Goal: Task Accomplishment & Management: Manage account settings

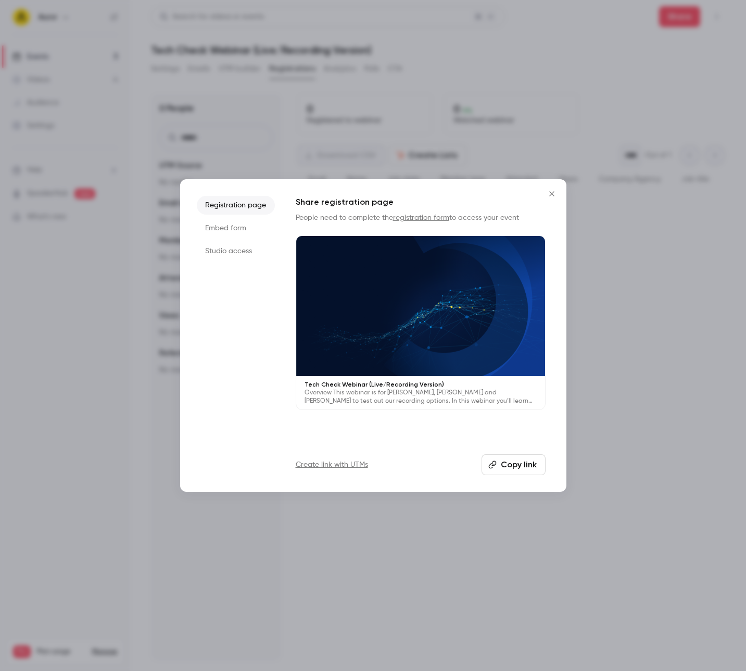
click at [552, 191] on icon "Close" at bounding box center [552, 194] width 12 height 8
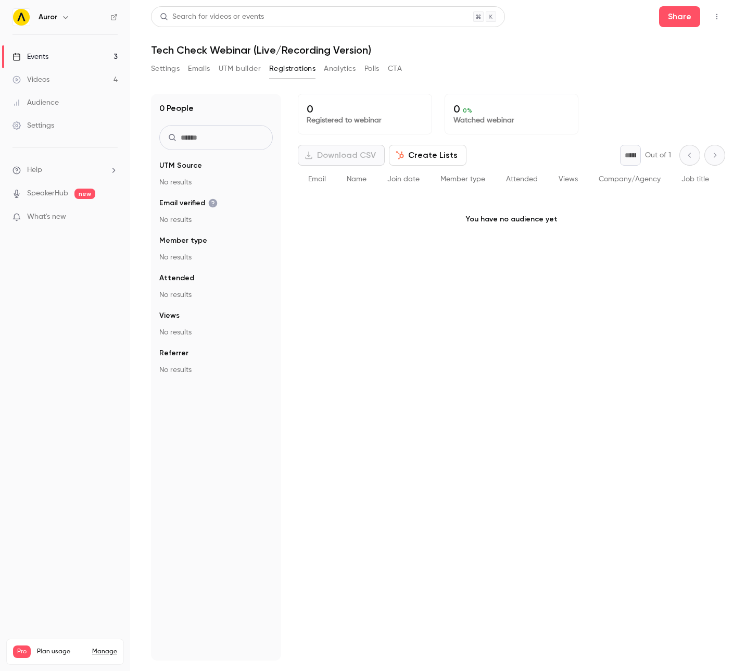
click at [168, 70] on button "Settings" at bounding box center [165, 68] width 29 height 17
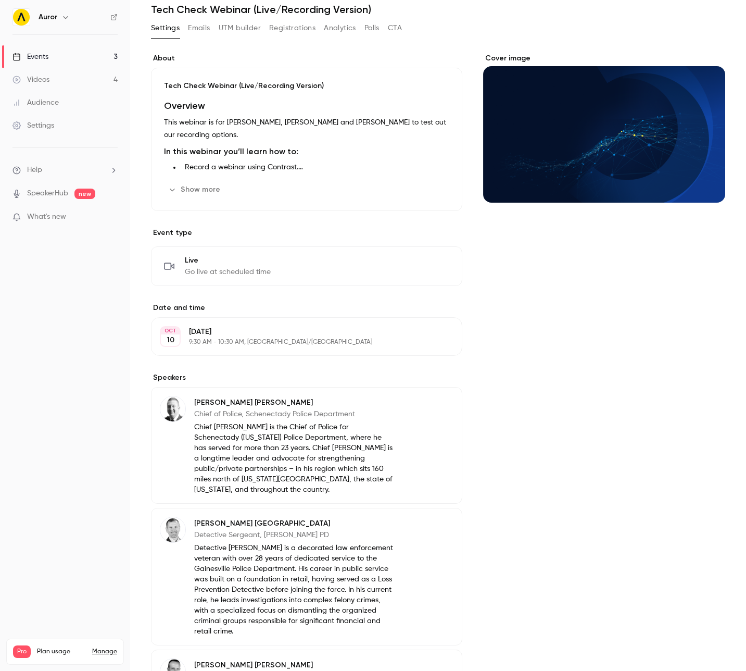
scroll to position [262, 0]
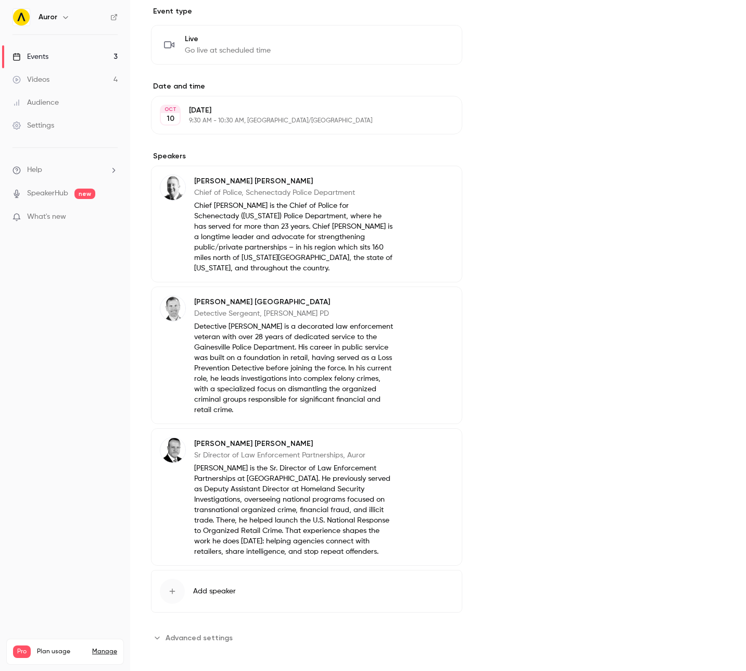
click at [184, 632] on span "Advanced settings" at bounding box center [199, 637] width 67 height 11
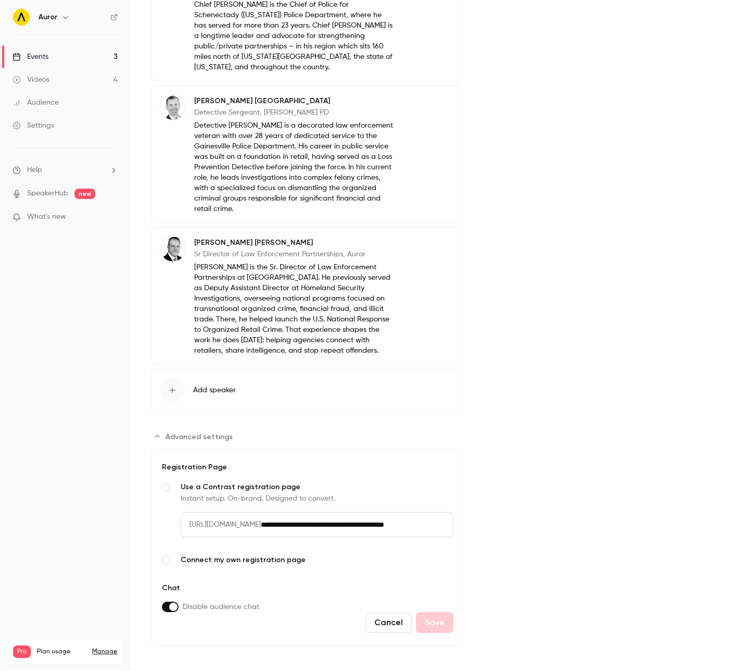
scroll to position [0, 0]
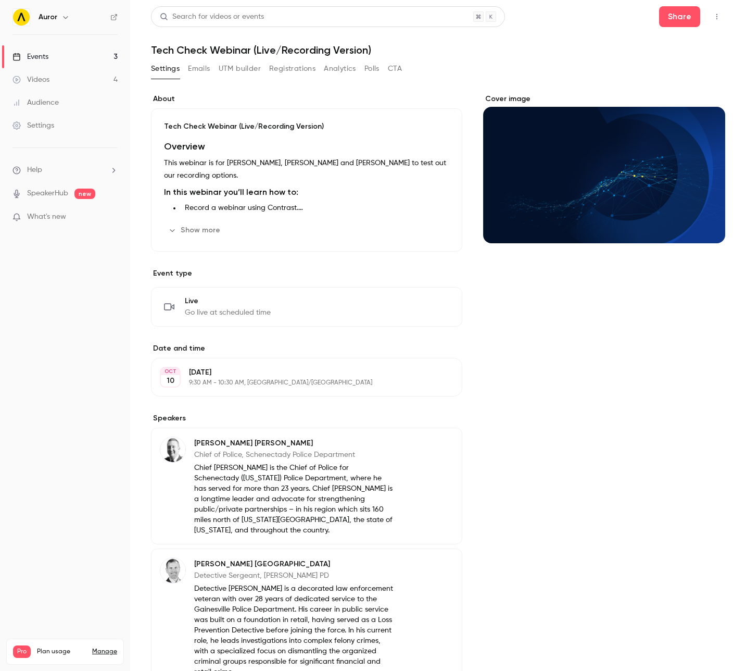
click at [203, 67] on button "Emails" at bounding box center [199, 68] width 22 height 17
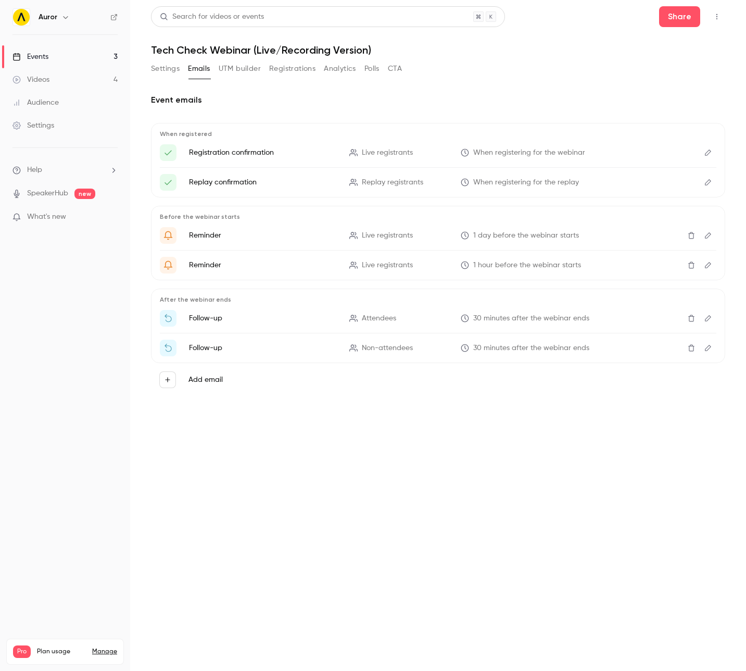
click at [282, 68] on button "Registrations" at bounding box center [292, 68] width 46 height 17
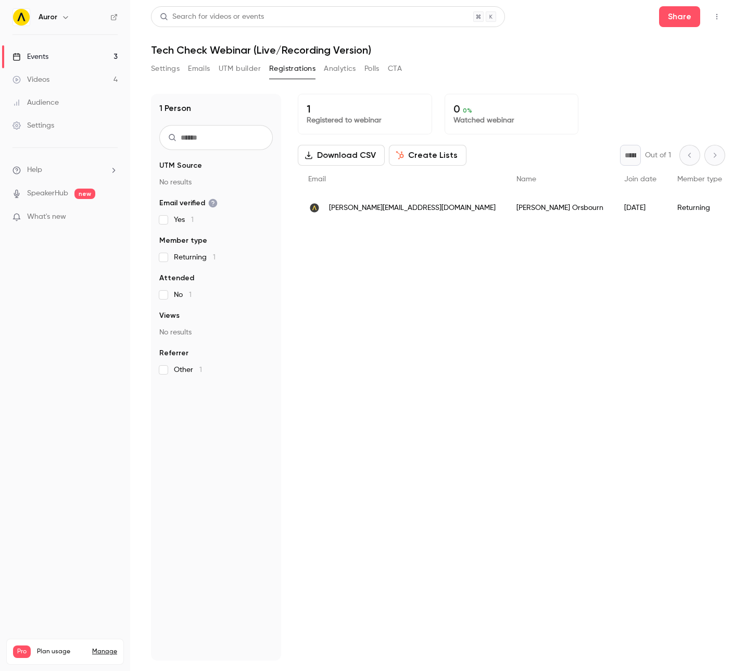
click at [41, 127] on div "Settings" at bounding box center [33, 125] width 42 height 10
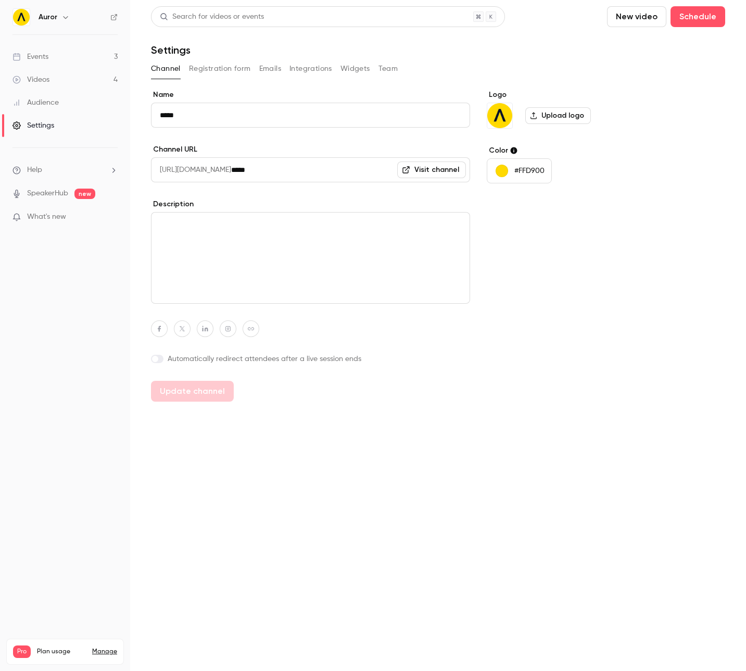
click at [224, 70] on button "Registration form" at bounding box center [220, 68] width 62 height 17
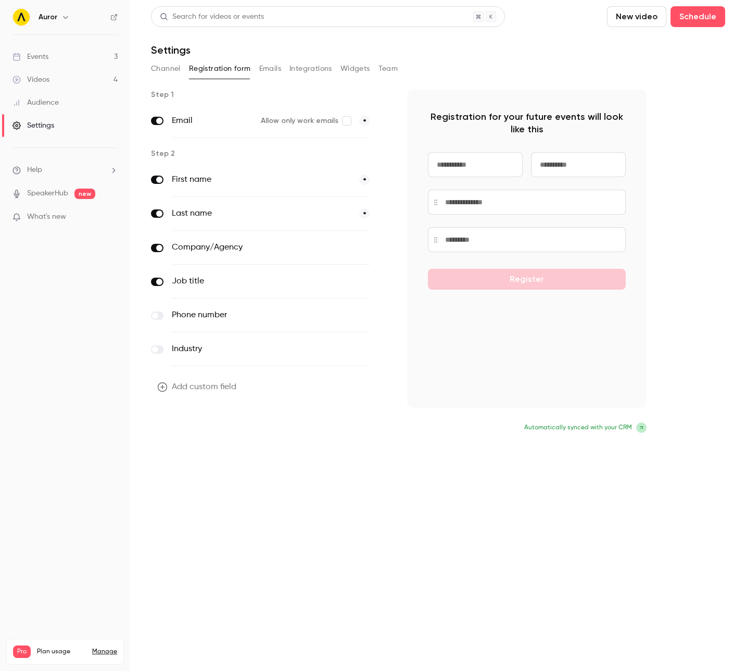
click at [177, 424] on button "Update form" at bounding box center [186, 428] width 70 height 21
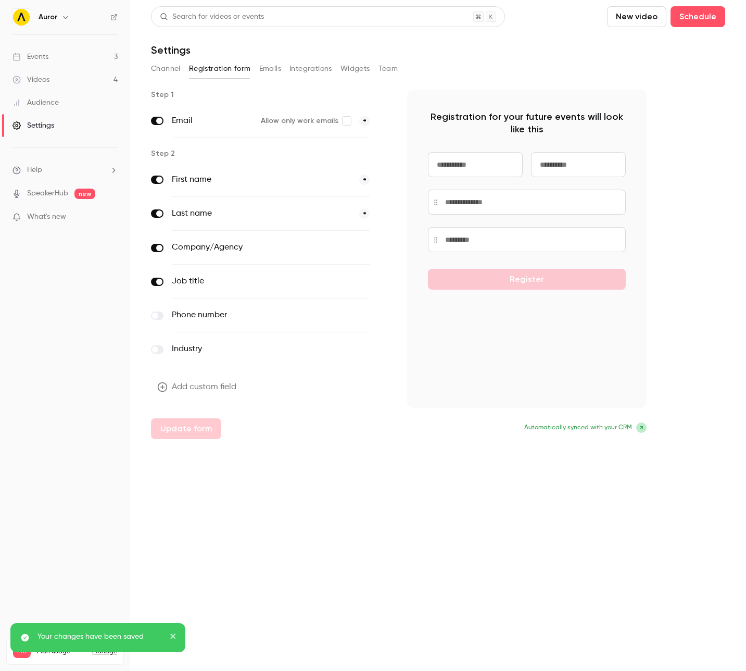
click at [114, 369] on nav "Auror Events 3 Videos 4 Audience Settings Help SpeakerHub new What's new Pro Pl…" at bounding box center [65, 335] width 130 height 671
click at [379, 67] on button "Team" at bounding box center [389, 68] width 20 height 17
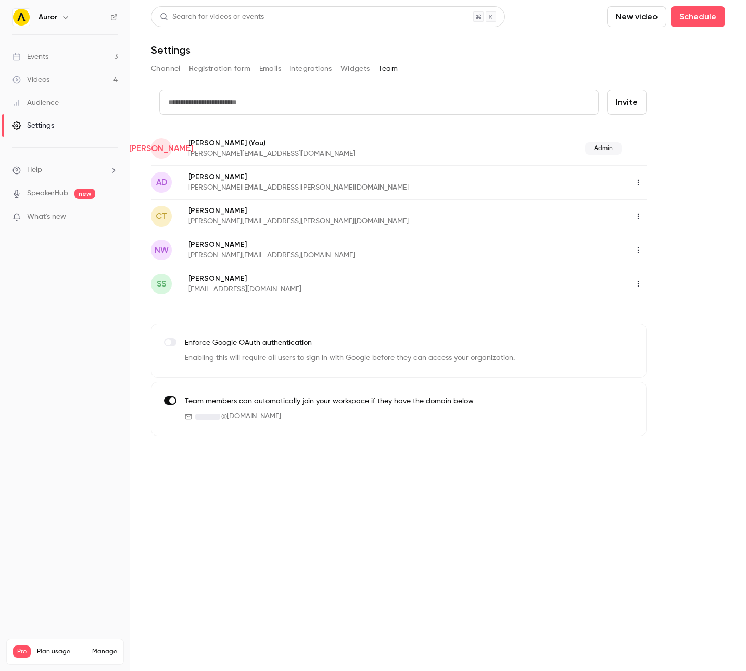
click at [234, 494] on main "Search for videos or events New video Schedule Settings Channel Registration fo…" at bounding box center [438, 335] width 616 height 671
click at [223, 100] on input "text" at bounding box center [379, 102] width 440 height 25
click at [220, 69] on button "Registration form" at bounding box center [220, 68] width 62 height 17
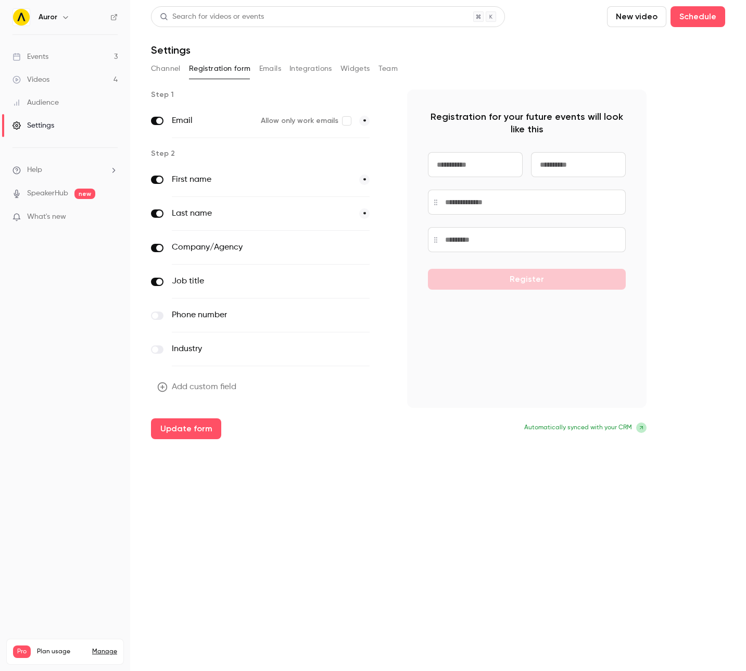
click at [206, 430] on button "Update form" at bounding box center [186, 428] width 70 height 21
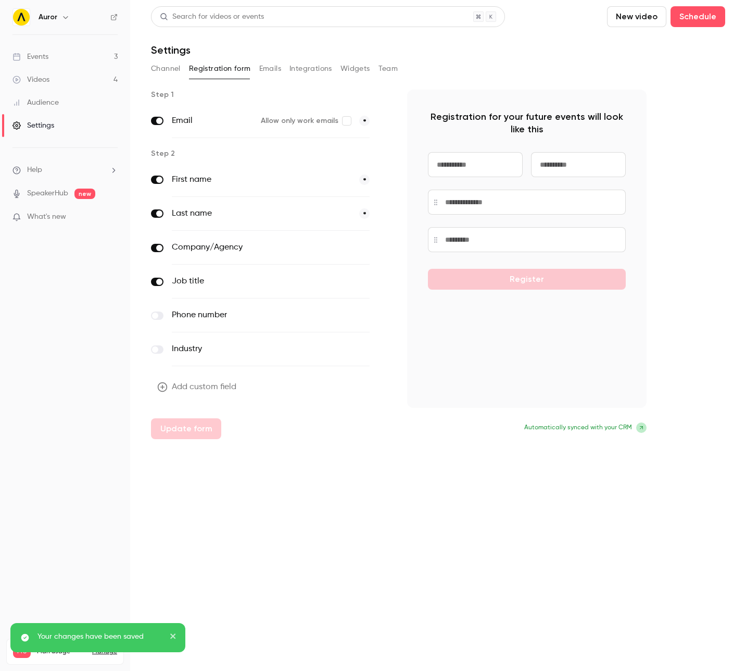
click at [52, 60] on link "Events 3" at bounding box center [65, 56] width 130 height 23
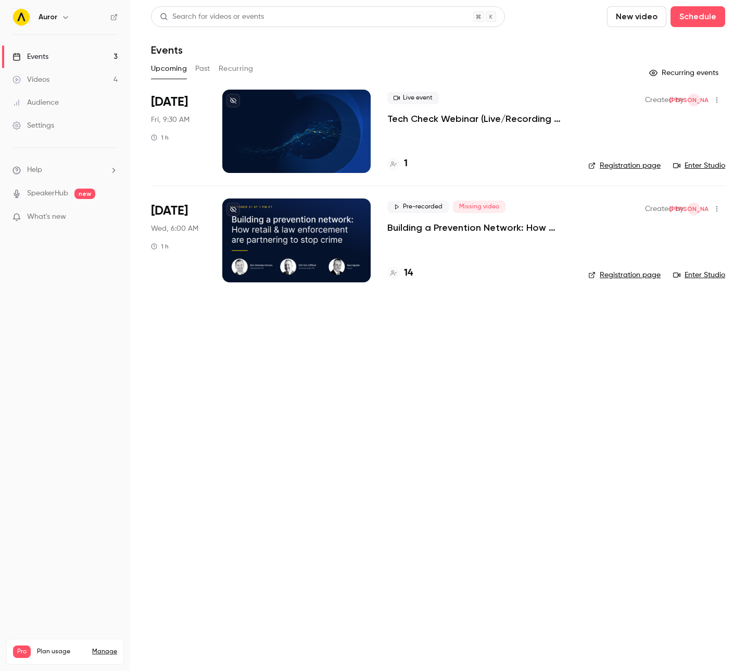
click at [419, 227] on p "Building a Prevention Network: How Retail and Law Enforcement Are Partnering to…" at bounding box center [479, 227] width 184 height 12
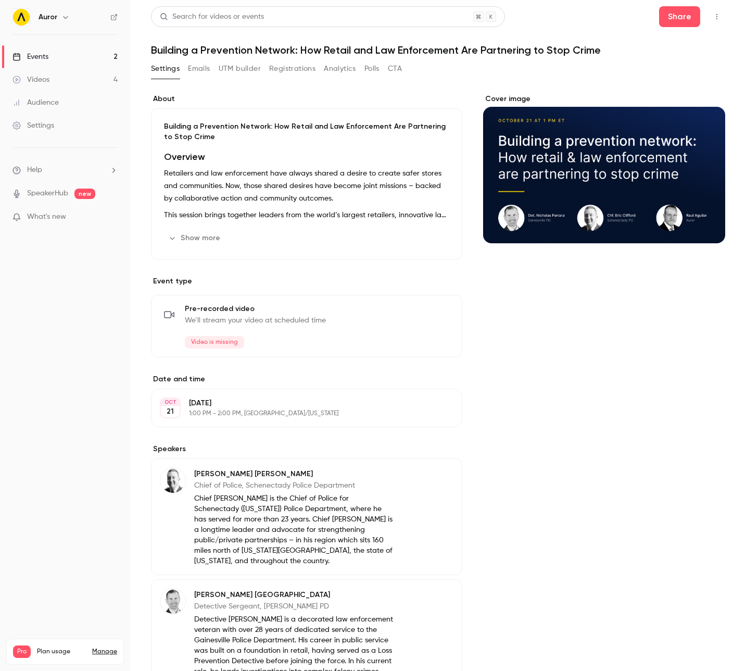
click at [273, 73] on button "Registrations" at bounding box center [292, 68] width 46 height 17
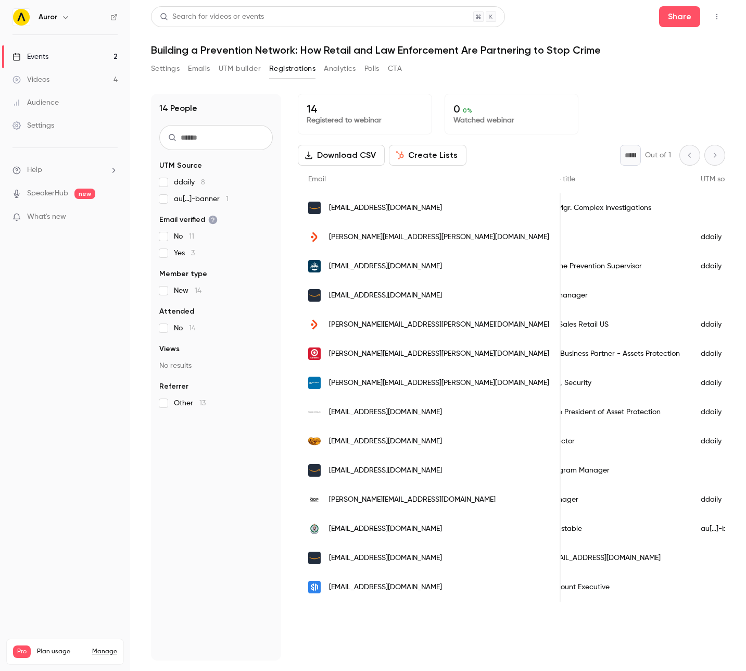
scroll to position [0, 511]
click at [217, 465] on div "14 People UTM Source ddaily 8 au[…]-banner 1 Email verified No 11 Yes 3 Member …" at bounding box center [216, 377] width 130 height 567
click at [168, 71] on button "Settings" at bounding box center [165, 68] width 29 height 17
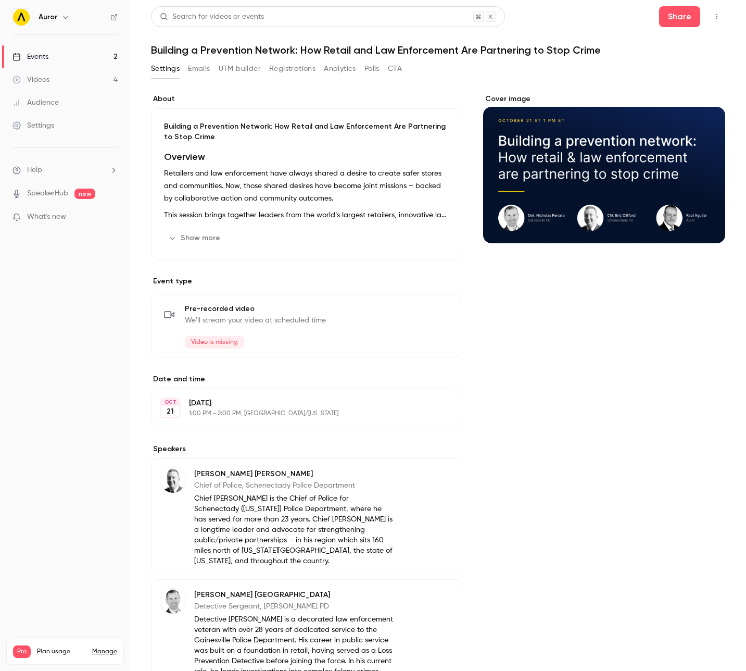
click at [284, 72] on button "Registrations" at bounding box center [292, 68] width 46 height 17
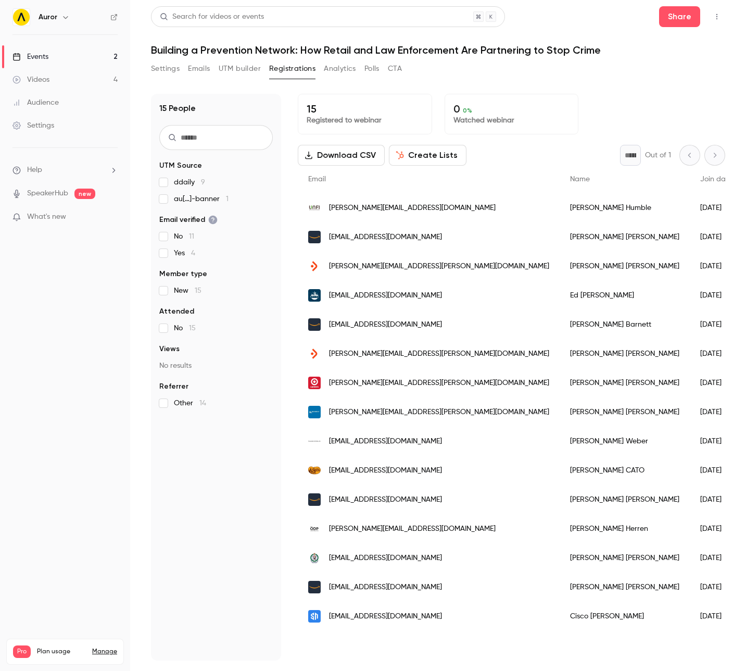
click at [247, 70] on button "UTM builder" at bounding box center [240, 68] width 42 height 17
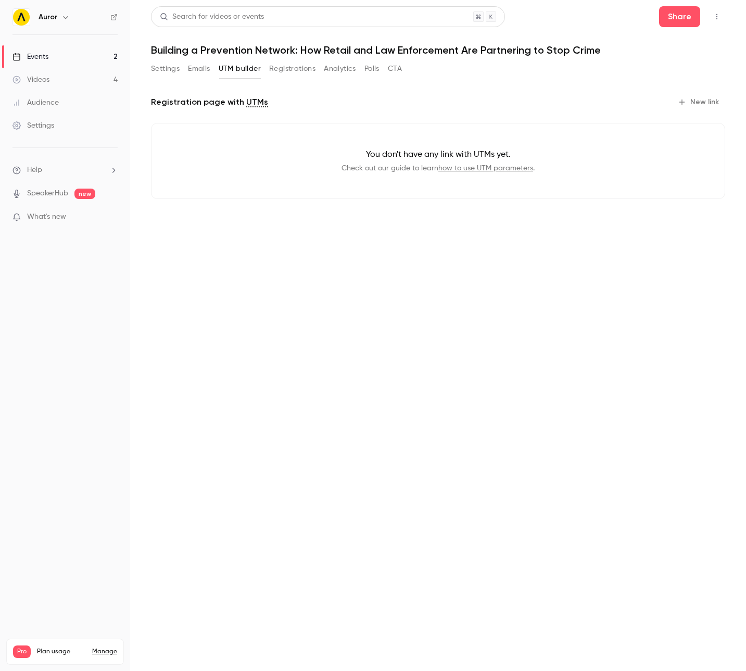
click at [208, 71] on button "Emails" at bounding box center [199, 68] width 22 height 17
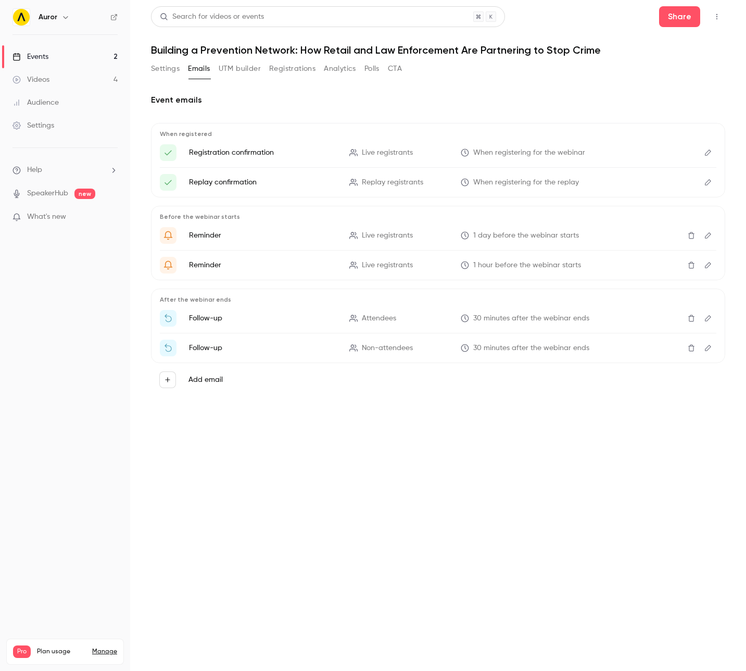
click at [51, 59] on link "Events 2" at bounding box center [65, 56] width 130 height 23
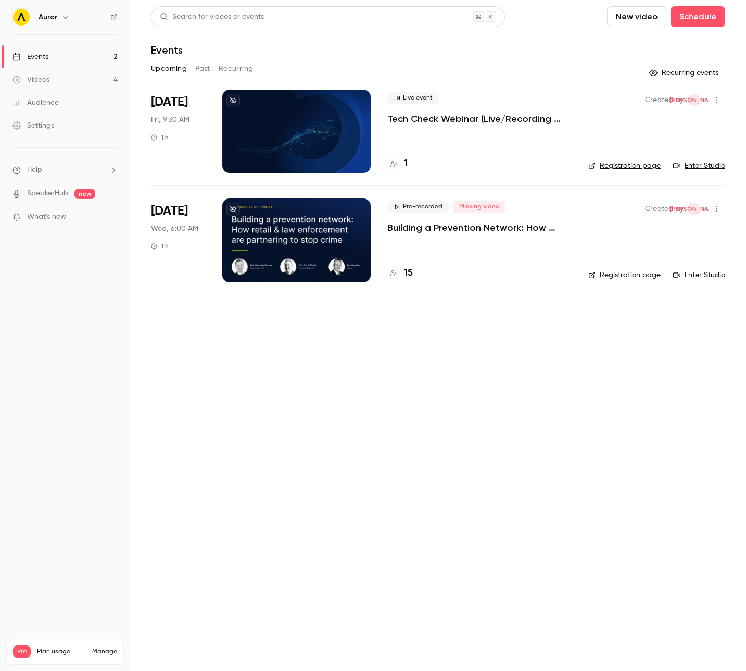
click at [311, 162] on div at bounding box center [296, 131] width 148 height 83
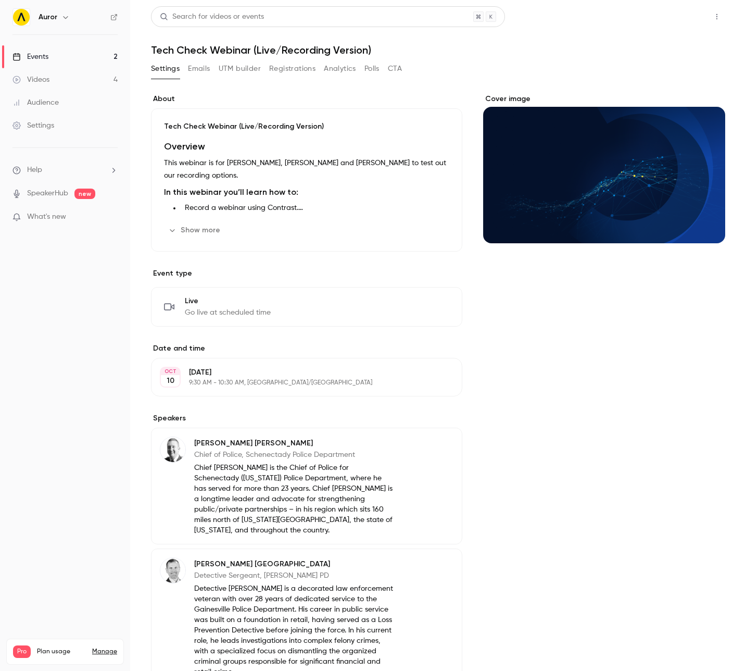
click at [691, 19] on button "Share" at bounding box center [679, 16] width 41 height 21
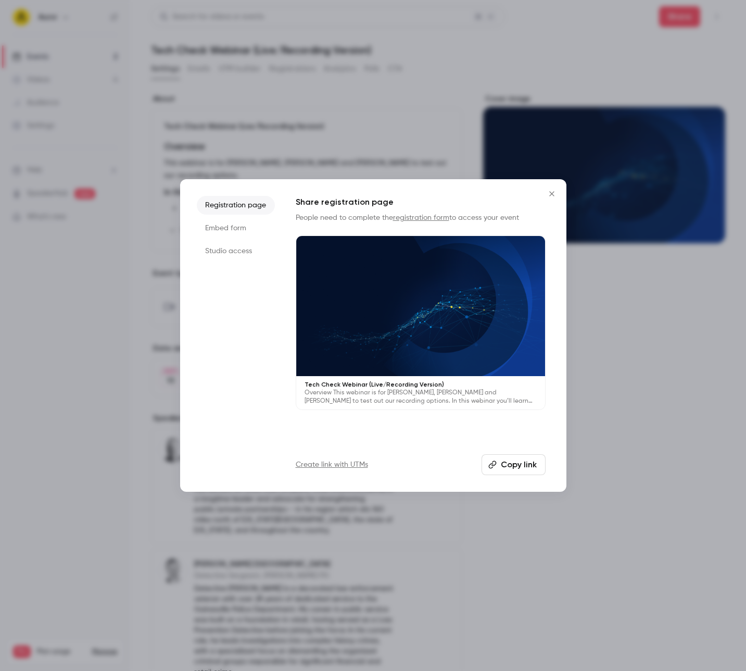
drag, startPoint x: 243, startPoint y: 249, endPoint x: 279, endPoint y: 262, distance: 38.2
click at [243, 249] on li "Studio access" at bounding box center [236, 251] width 78 height 19
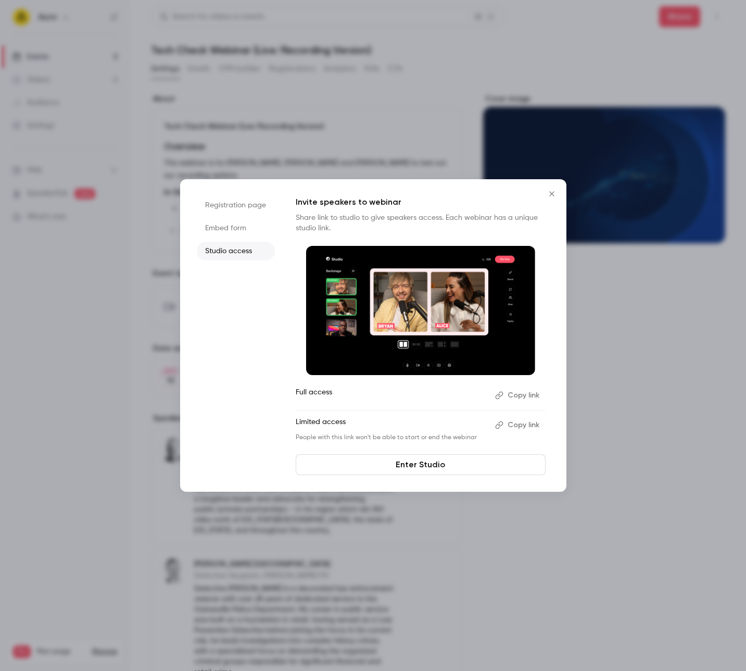
click at [526, 398] on button "Copy link" at bounding box center [518, 395] width 55 height 17
click at [547, 194] on icon "Close" at bounding box center [552, 194] width 12 height 8
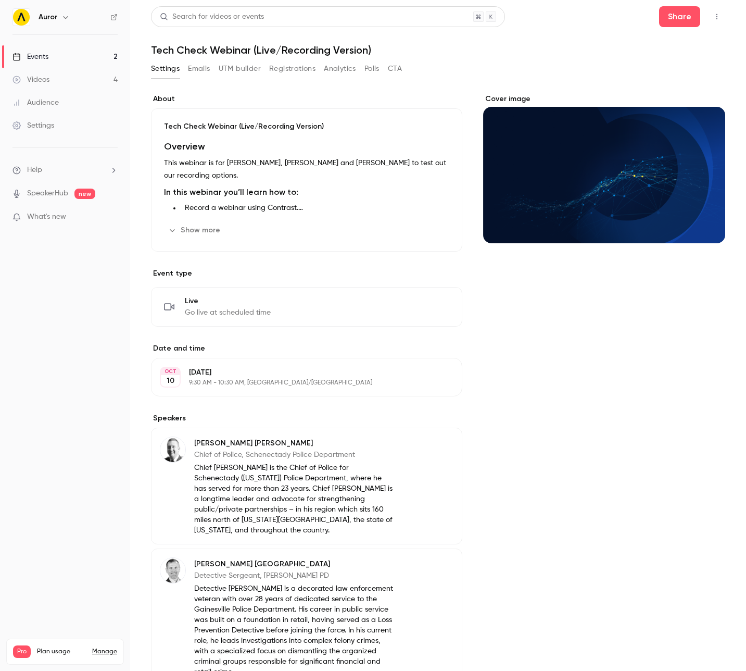
click at [70, 127] on link "Settings" at bounding box center [65, 125] width 130 height 23
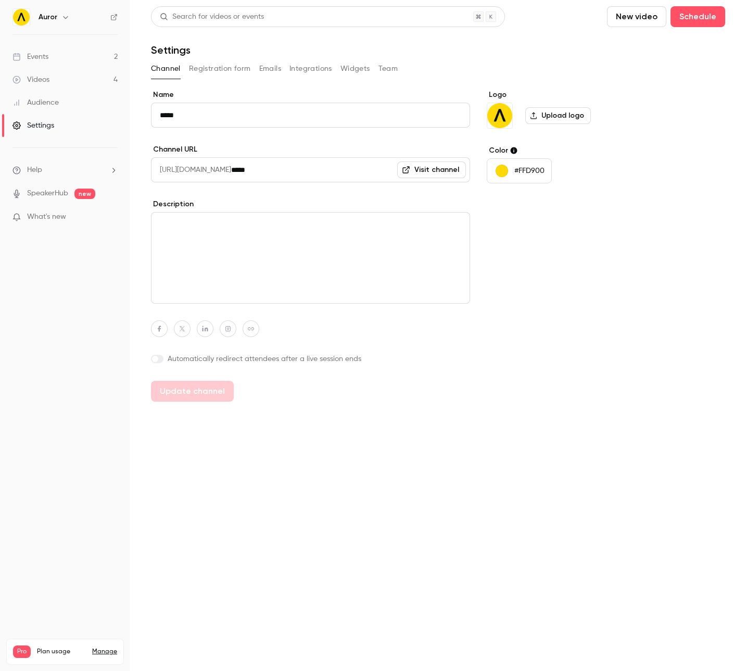
click at [379, 70] on button "Team" at bounding box center [389, 68] width 20 height 17
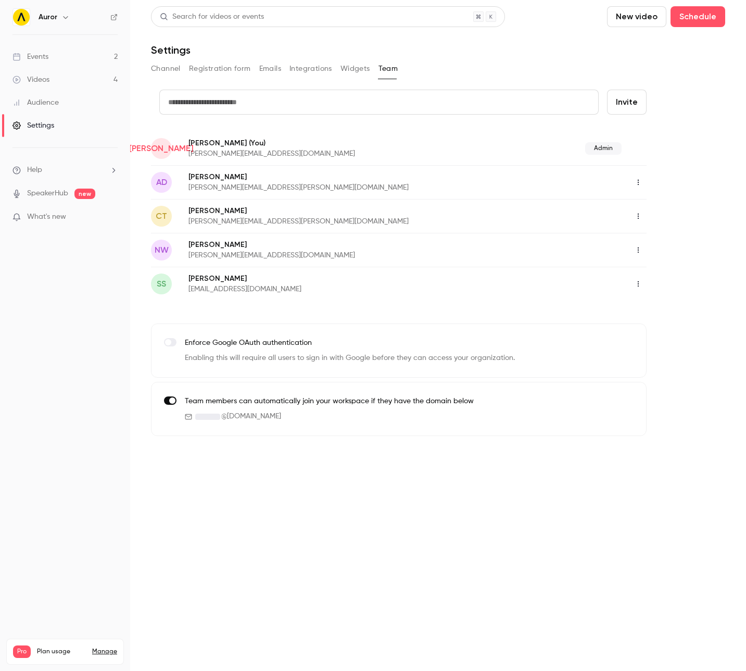
click at [54, 60] on link "Events 2" at bounding box center [65, 56] width 130 height 23
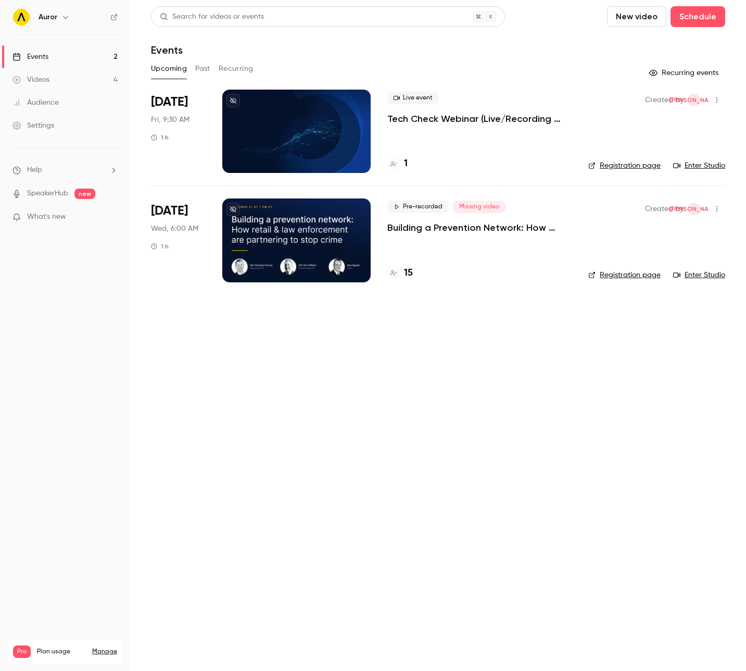
click at [318, 133] on div at bounding box center [296, 131] width 148 height 83
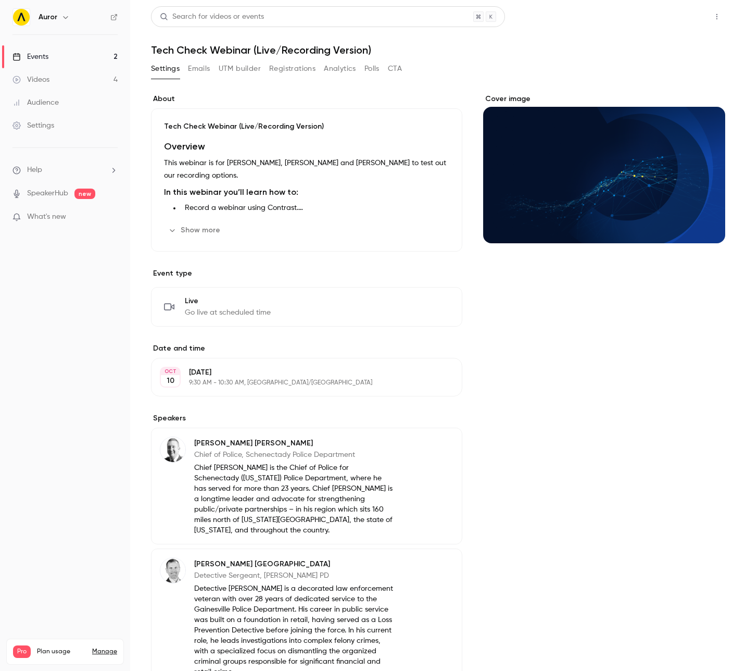
click at [684, 18] on button "Share" at bounding box center [679, 16] width 41 height 21
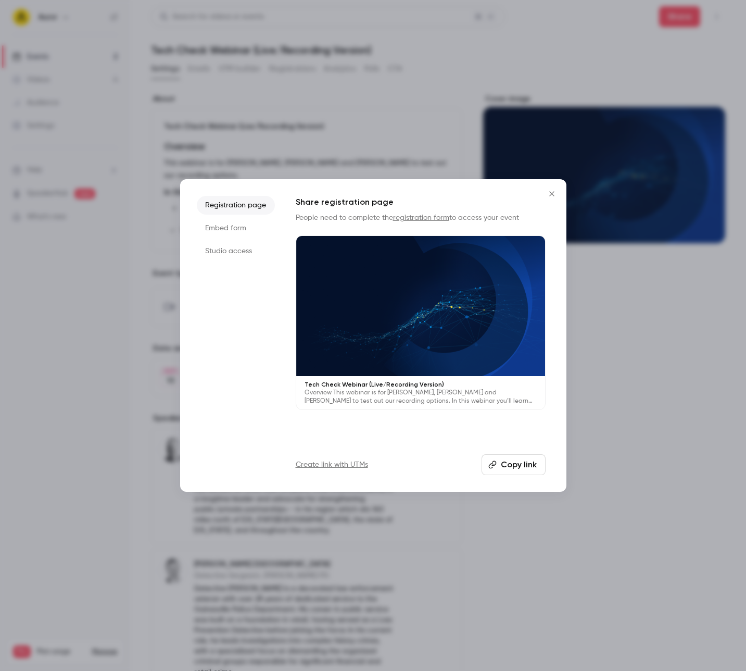
click at [211, 244] on li "Studio access" at bounding box center [236, 251] width 78 height 19
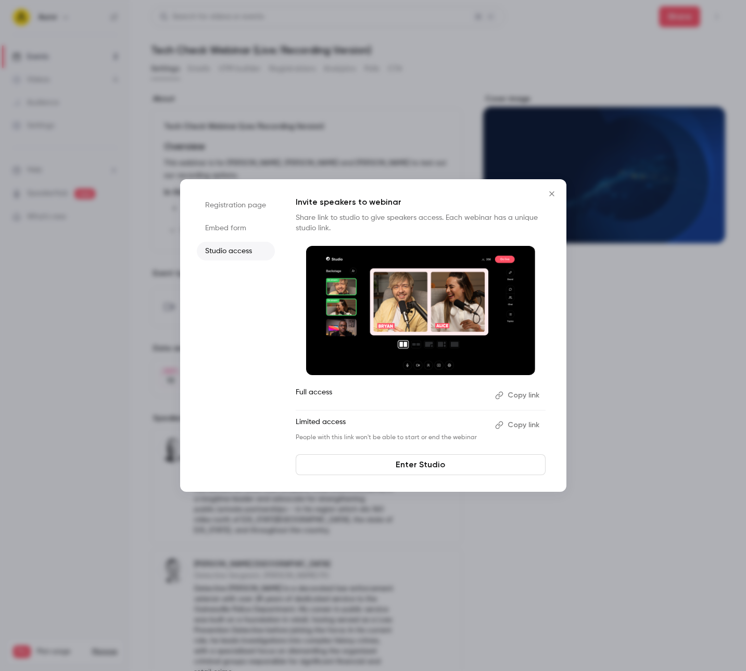
click at [500, 424] on icon "button" at bounding box center [499, 425] width 8 height 8
click at [125, 448] on div at bounding box center [373, 335] width 746 height 671
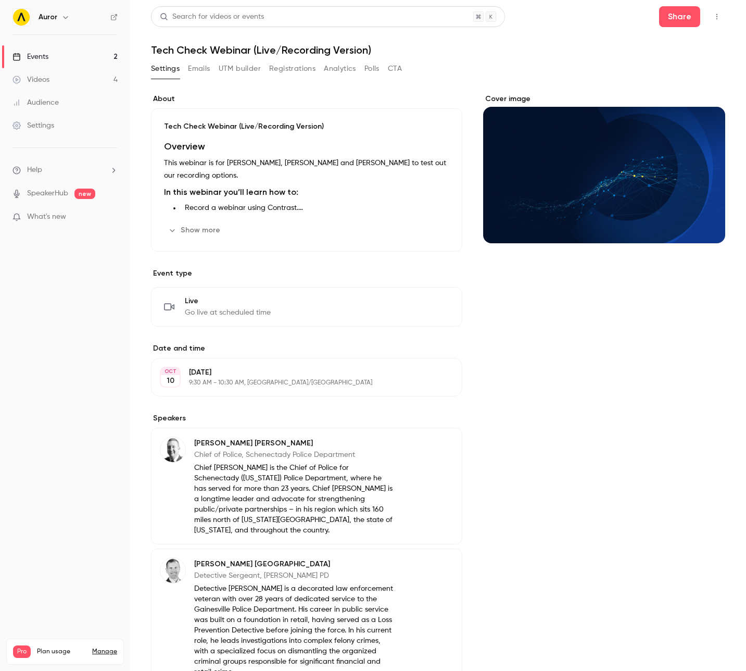
click at [584, 60] on div "Settings Emails UTM builder Registrations Analytics Polls CTA" at bounding box center [438, 70] width 574 height 21
click at [718, 17] on icon "button" at bounding box center [717, 16] width 8 height 7
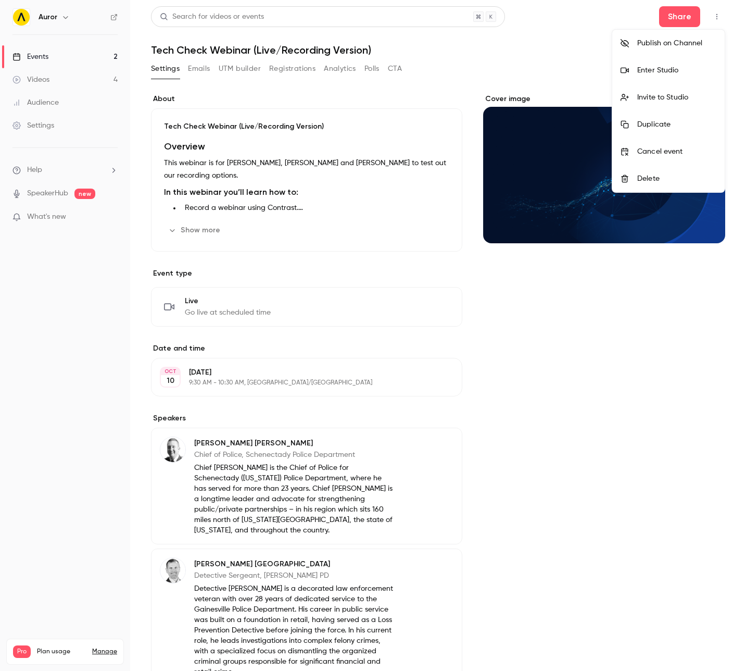
click at [681, 66] on div "Enter Studio" at bounding box center [676, 70] width 79 height 10
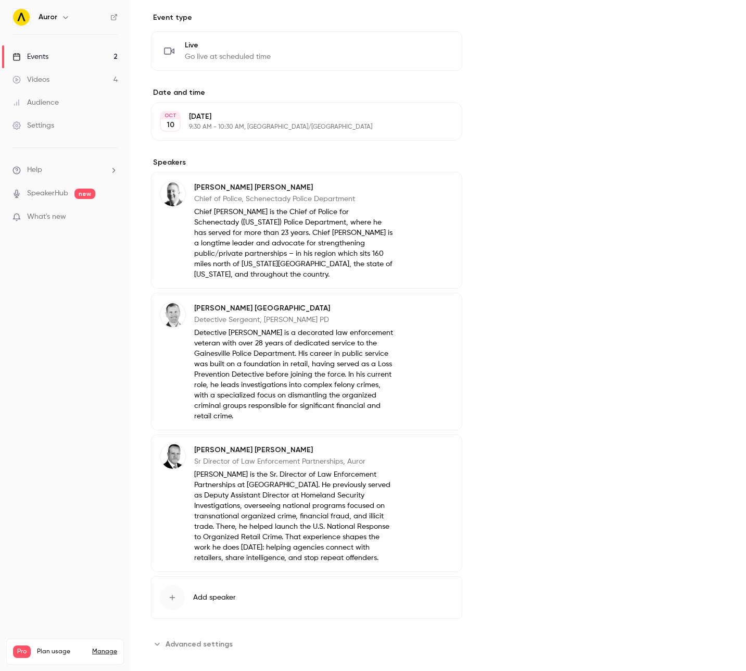
scroll to position [262, 0]
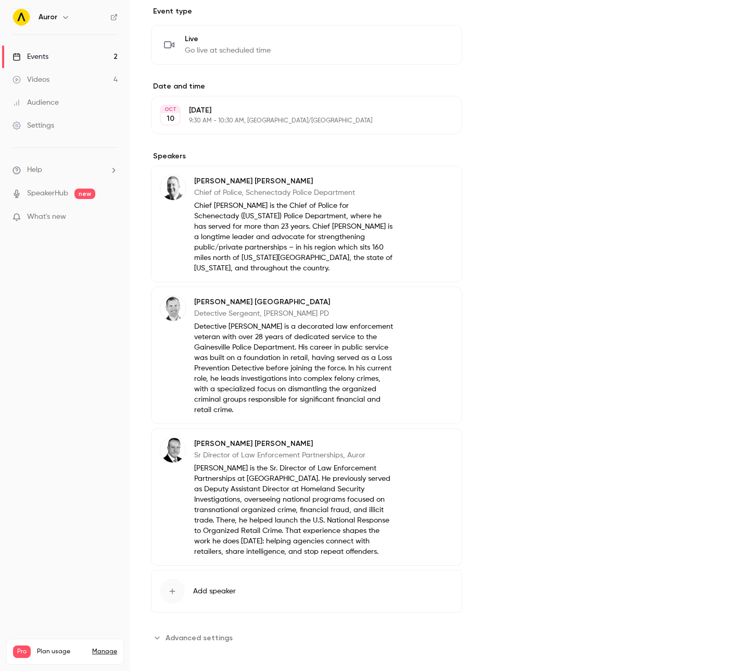
click at [185, 634] on span "Advanced settings" at bounding box center [199, 637] width 67 height 11
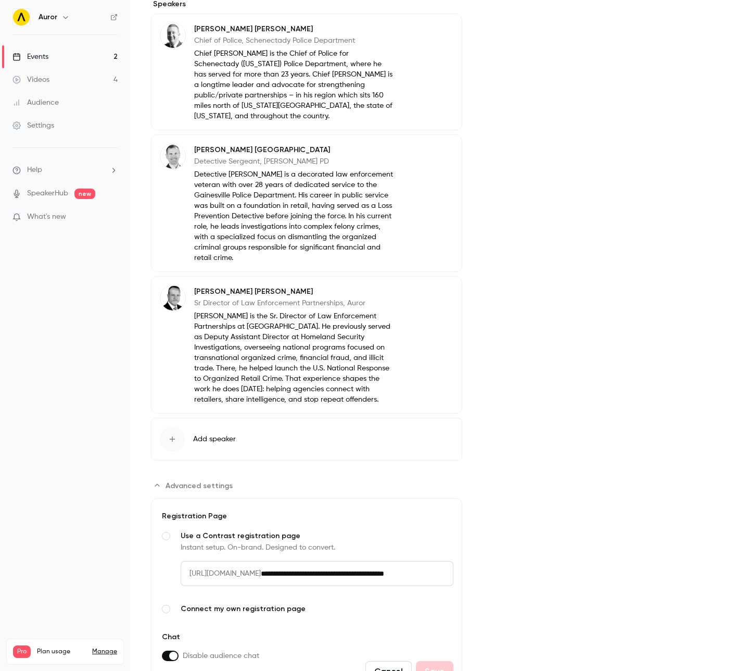
scroll to position [463, 0]
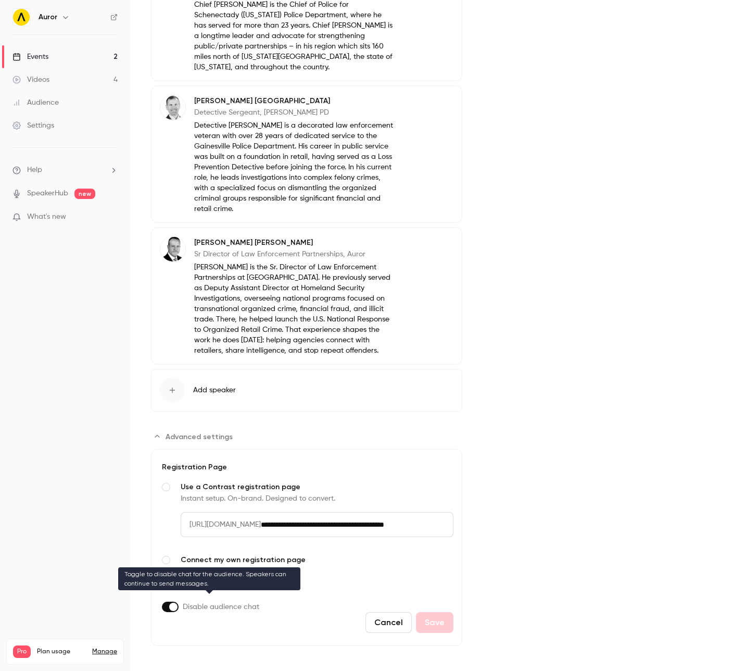
click at [169, 603] on span "Advanced settings" at bounding box center [173, 607] width 8 height 8
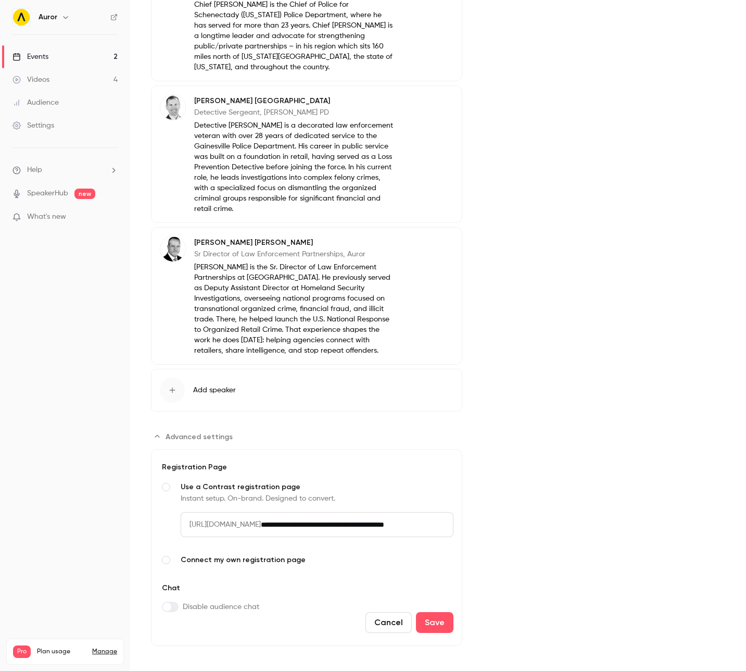
click at [201, 601] on span "Disable audience chat" at bounding box center [221, 606] width 77 height 10
click at [389, 616] on button "Cancel" at bounding box center [389, 622] width 46 height 21
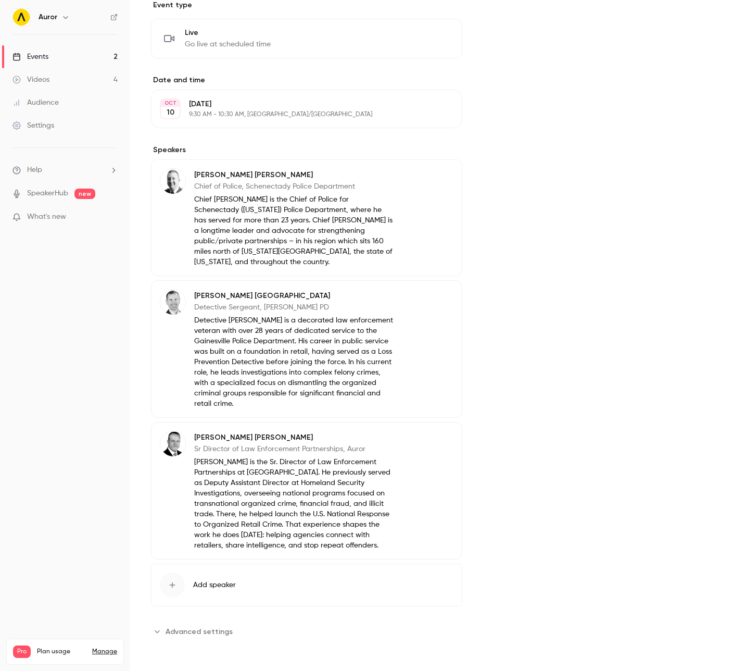
scroll to position [262, 0]
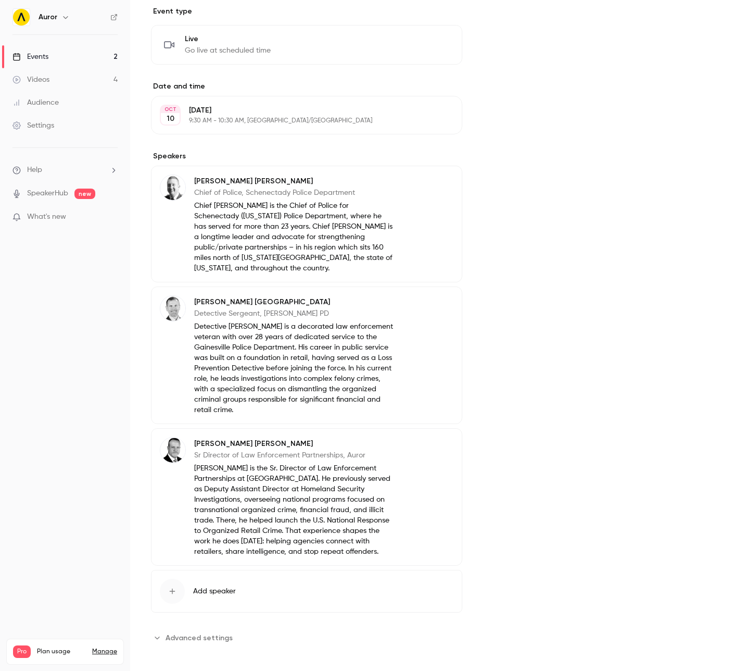
click at [166, 629] on button "Advanced settings" at bounding box center [195, 637] width 88 height 17
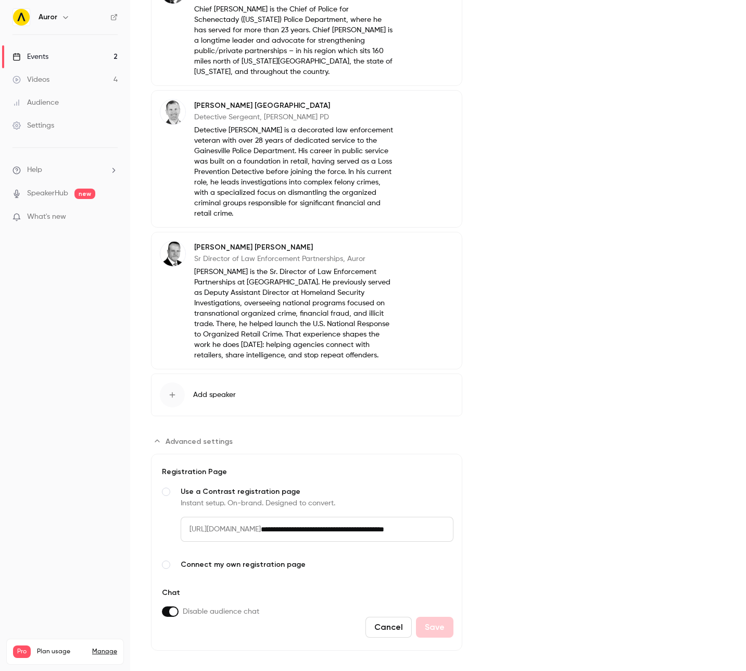
scroll to position [463, 0]
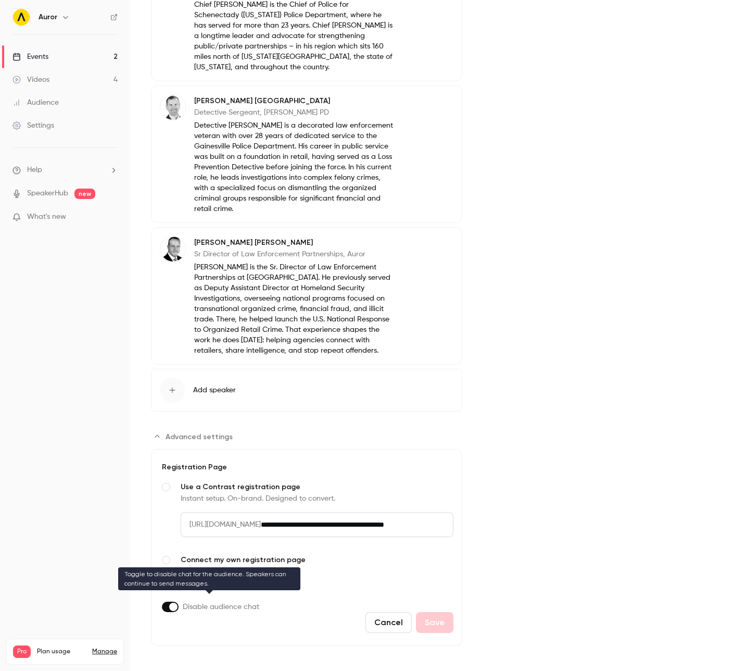
click at [168, 604] on label "Advanced settings" at bounding box center [170, 606] width 17 height 10
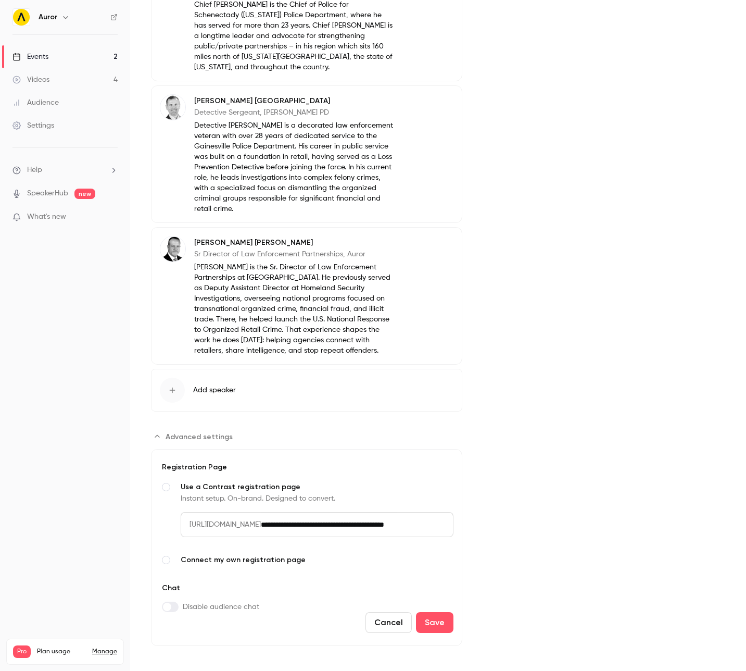
drag, startPoint x: 427, startPoint y: 619, endPoint x: 413, endPoint y: 616, distance: 14.0
click at [427, 619] on button "Save" at bounding box center [434, 622] width 37 height 21
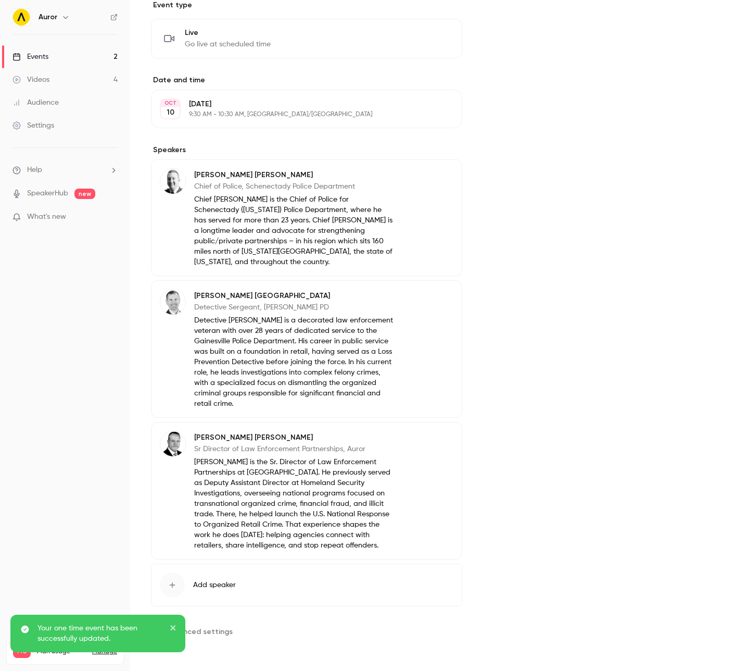
scroll to position [262, 0]
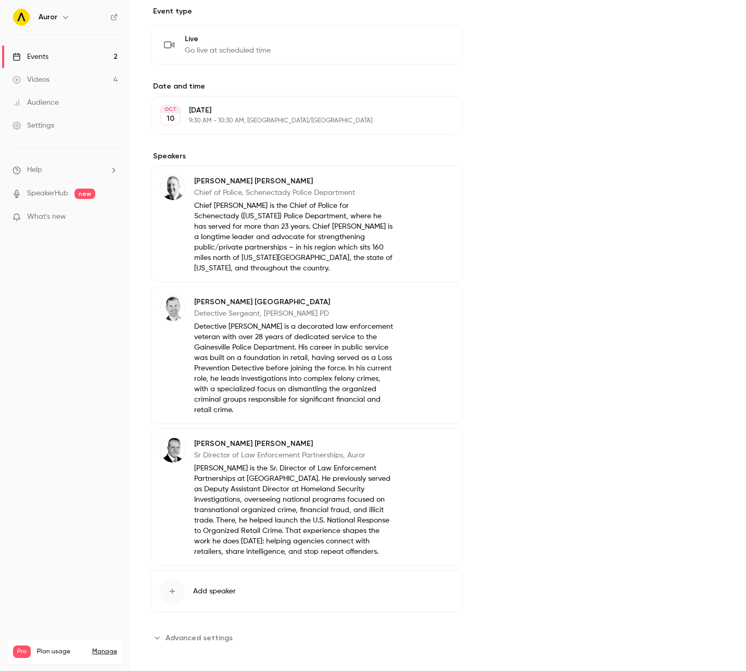
click at [644, 73] on div "Cover image" at bounding box center [604, 239] width 242 height 814
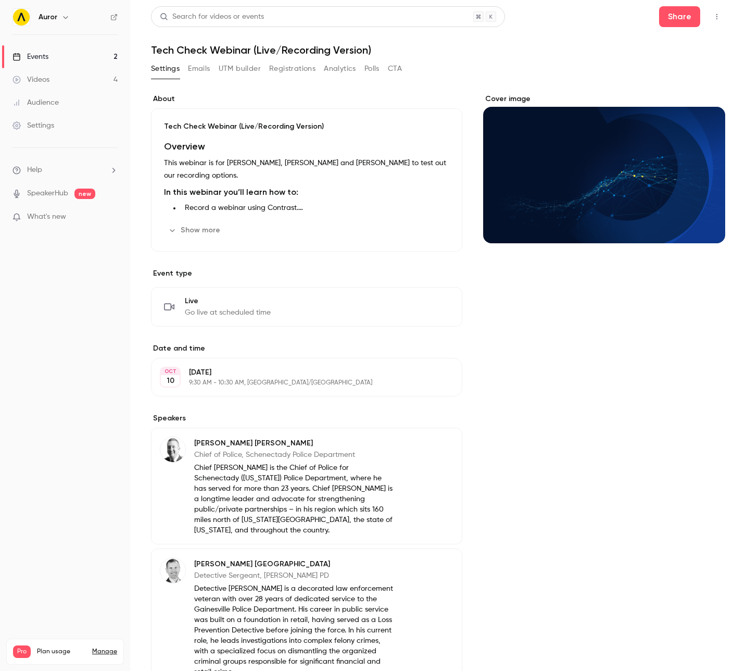
click at [612, 58] on div "Search for videos or events Share Tech Check Webinar (Live/Recording Version) S…" at bounding box center [438, 469] width 574 height 926
drag, startPoint x: 459, startPoint y: 483, endPoint x: 392, endPoint y: 360, distance: 140.3
click at [459, 483] on div "Eric Clifford Chief of Police, Schenectady Police Department Chief Eric Cliffor…" at bounding box center [306, 486] width 311 height 117
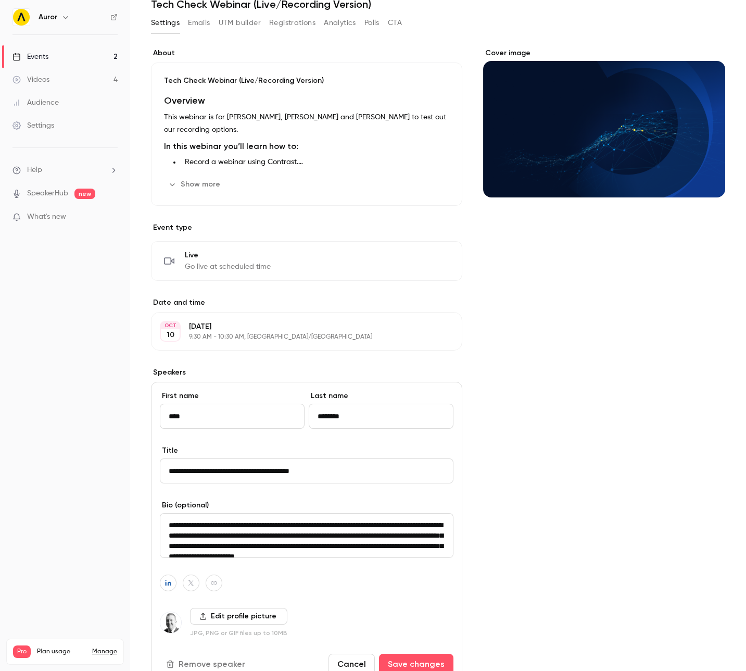
scroll to position [80, 0]
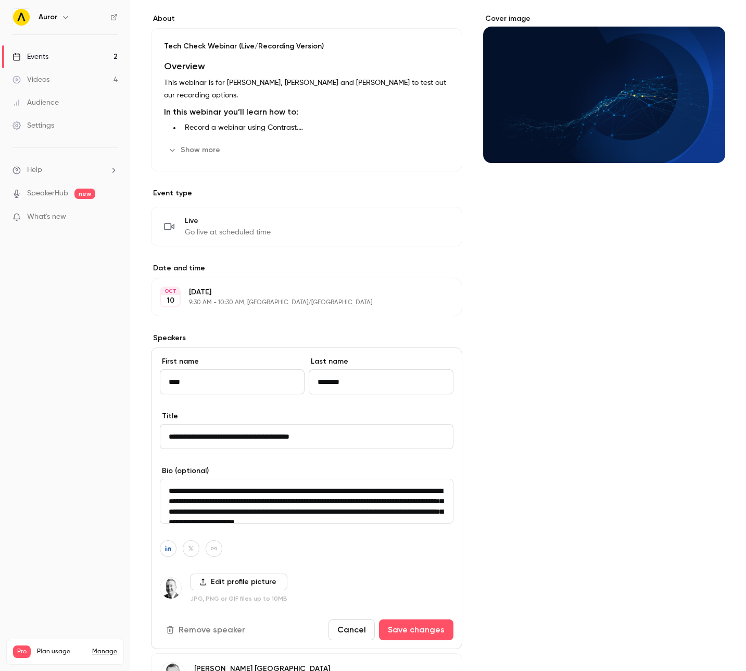
drag, startPoint x: 592, startPoint y: 384, endPoint x: 556, endPoint y: 377, distance: 36.8
click at [591, 384] on div "Cover image" at bounding box center [604, 513] width 242 height 999
click at [440, 302] on button "Edit" at bounding box center [435, 297] width 38 height 17
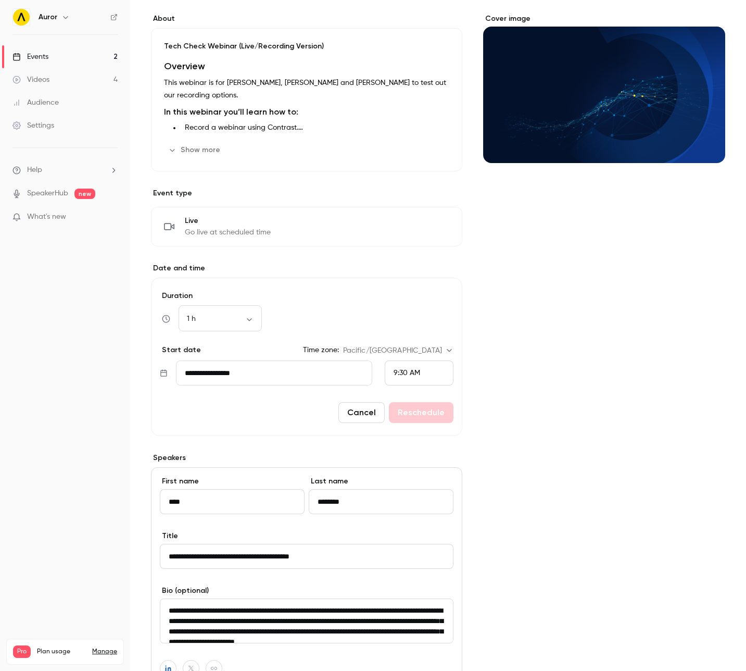
click at [323, 385] on input "**********" at bounding box center [274, 372] width 196 height 25
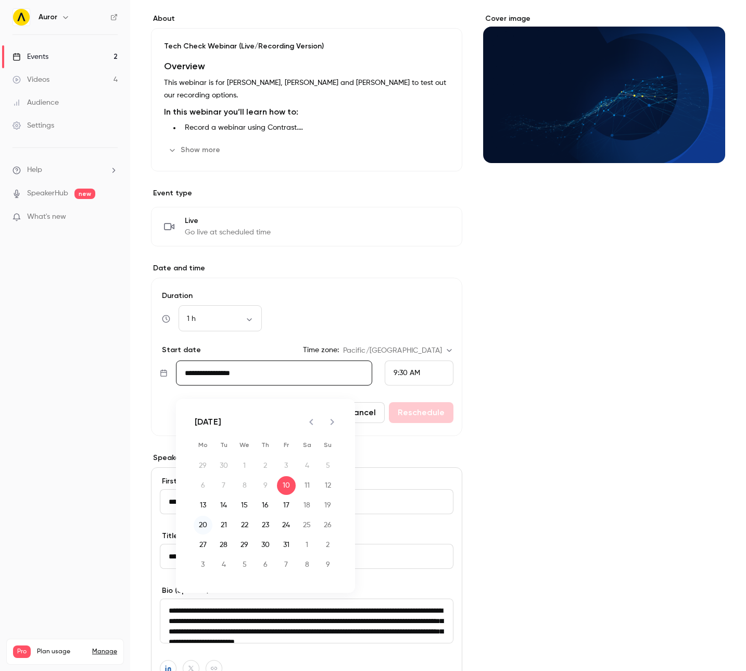
click at [205, 520] on button "20" at bounding box center [203, 525] width 19 height 19
type input "**********"
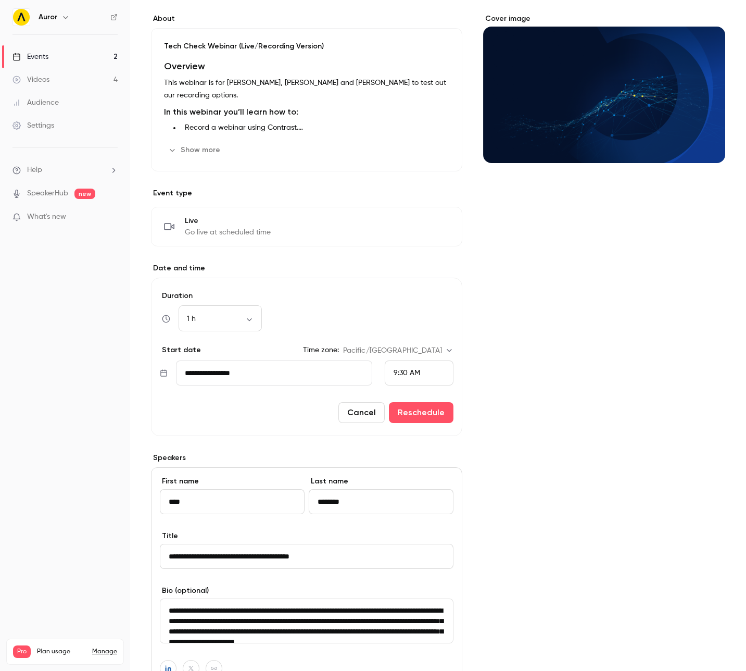
drag, startPoint x: 548, startPoint y: 466, endPoint x: 496, endPoint y: 442, distance: 57.1
click at [543, 464] on div "Cover image" at bounding box center [604, 573] width 242 height 1119
click at [410, 370] on div "9:30 AM" at bounding box center [419, 372] width 69 height 25
click at [410, 232] on li "12:00 PM" at bounding box center [419, 222] width 68 height 28
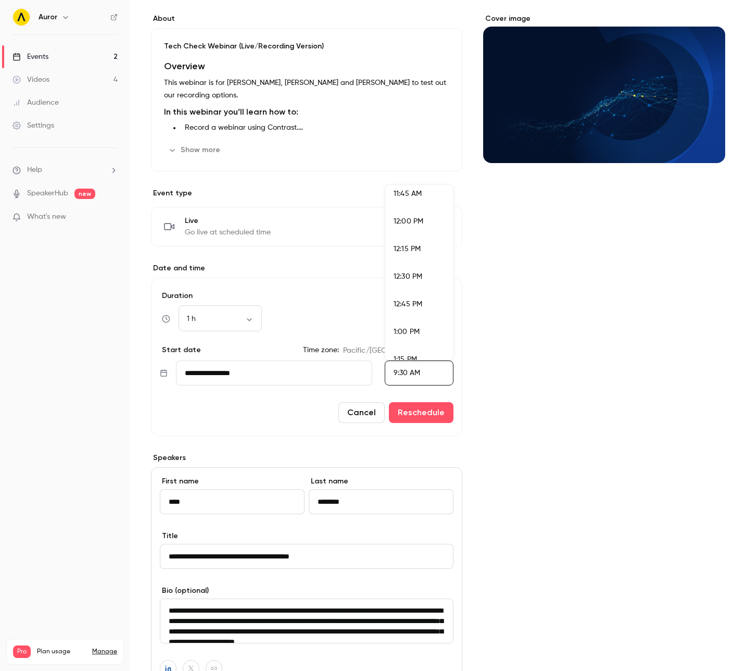
scroll to position [975, 0]
click at [409, 419] on button "Reschedule" at bounding box center [421, 412] width 65 height 21
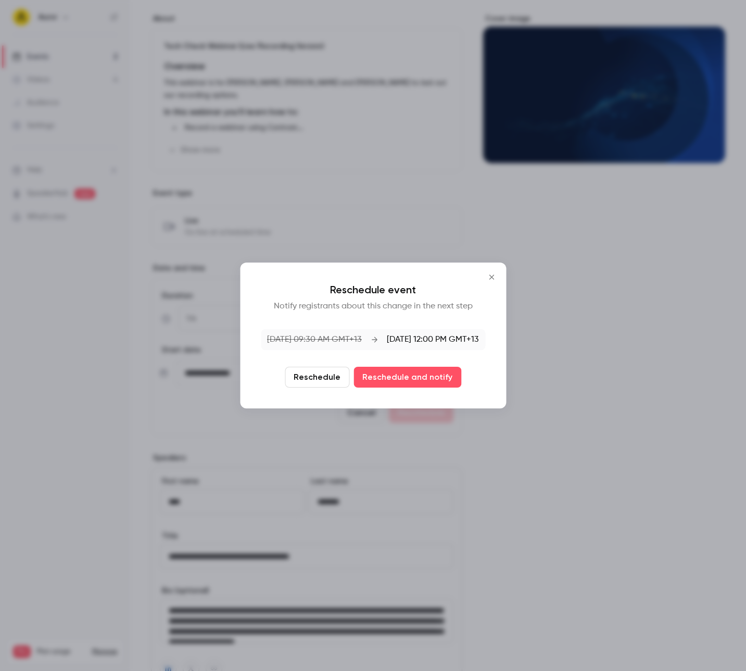
click at [326, 380] on button "Reschedule" at bounding box center [317, 377] width 65 height 21
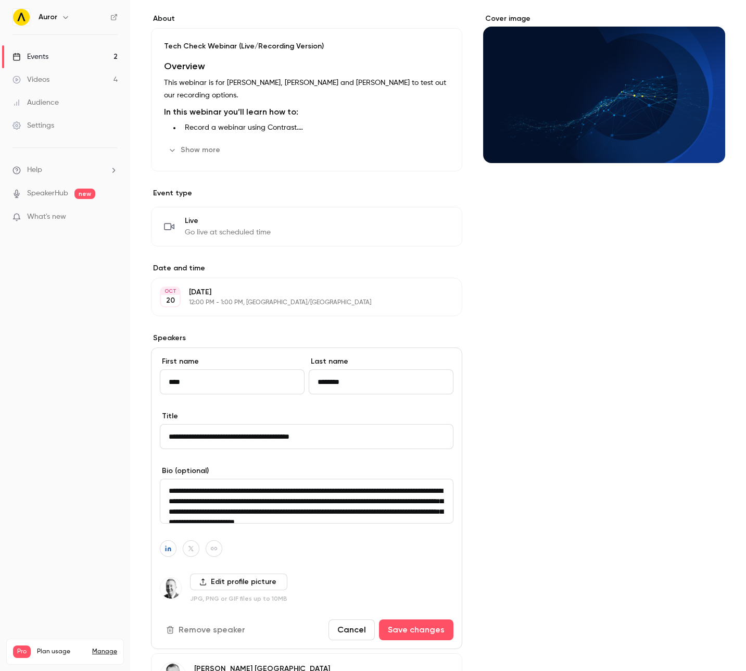
scroll to position [0, 0]
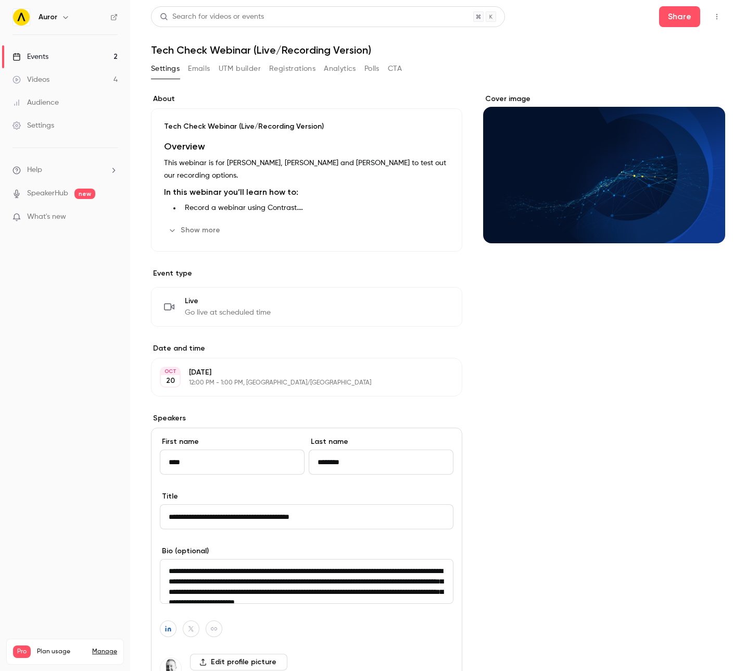
click at [566, 363] on div "Cover image" at bounding box center [604, 593] width 242 height 999
click at [546, 59] on div "**********" at bounding box center [438, 561] width 574 height 1111
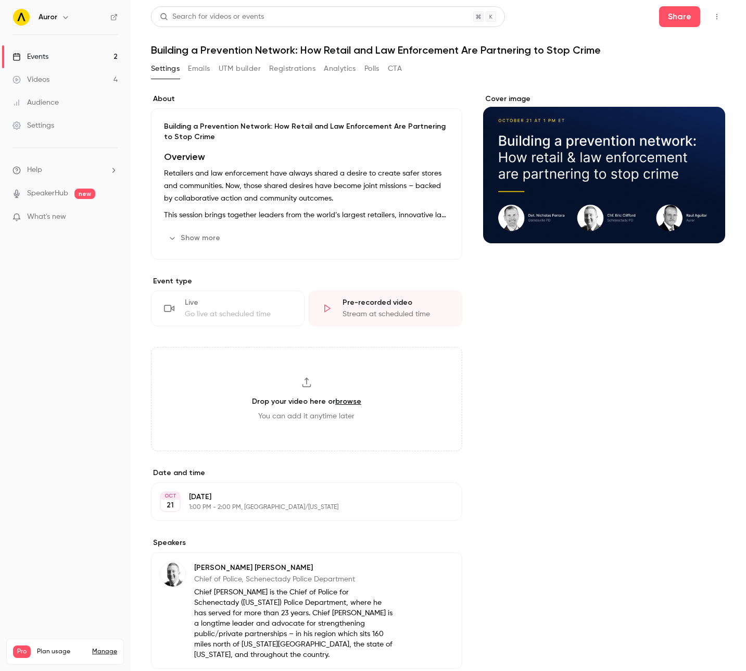
click at [595, 322] on div "Cover image" at bounding box center [604, 563] width 242 height 938
click at [196, 69] on button "Emails" at bounding box center [199, 68] width 22 height 17
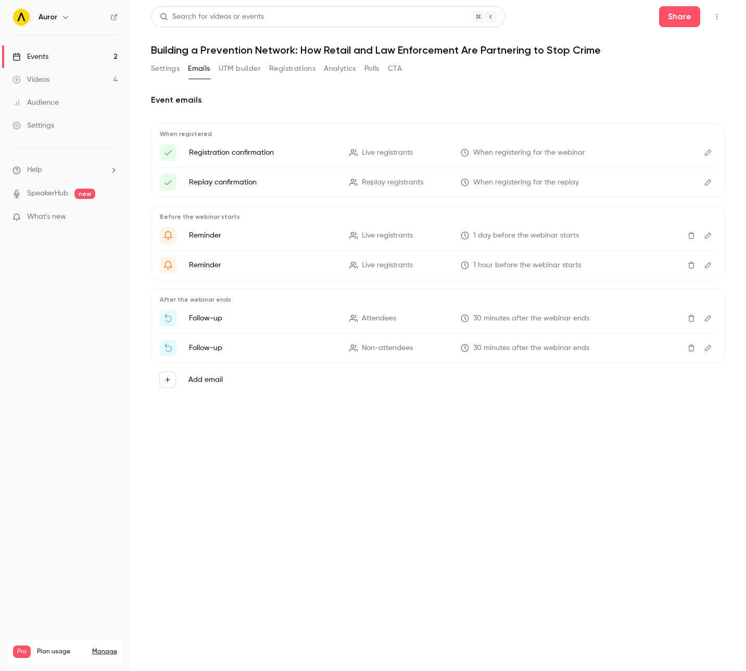
click at [259, 154] on p "Registration confirmation" at bounding box center [263, 152] width 148 height 10
click at [704, 151] on icon "Edit" at bounding box center [708, 152] width 8 height 7
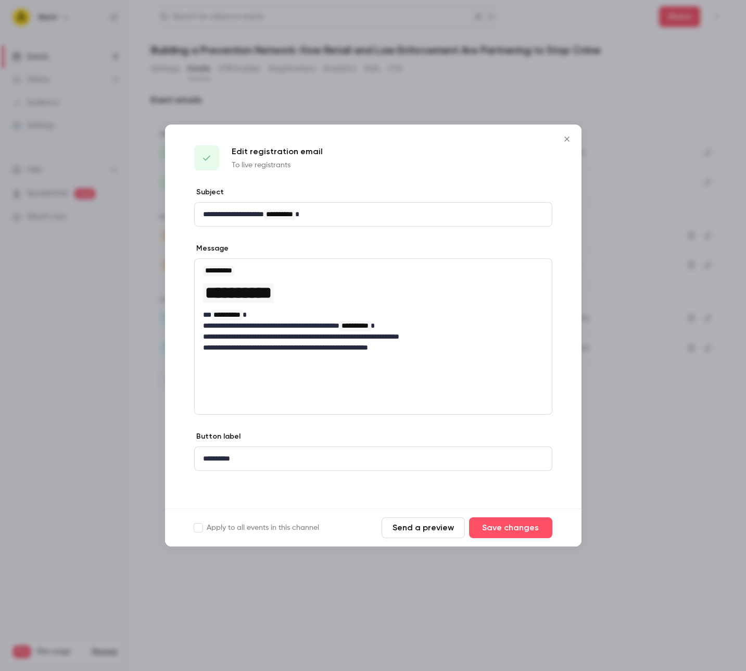
click at [432, 345] on p "**********" at bounding box center [373, 347] width 341 height 11
click at [487, 530] on button "Save changes" at bounding box center [510, 527] width 83 height 21
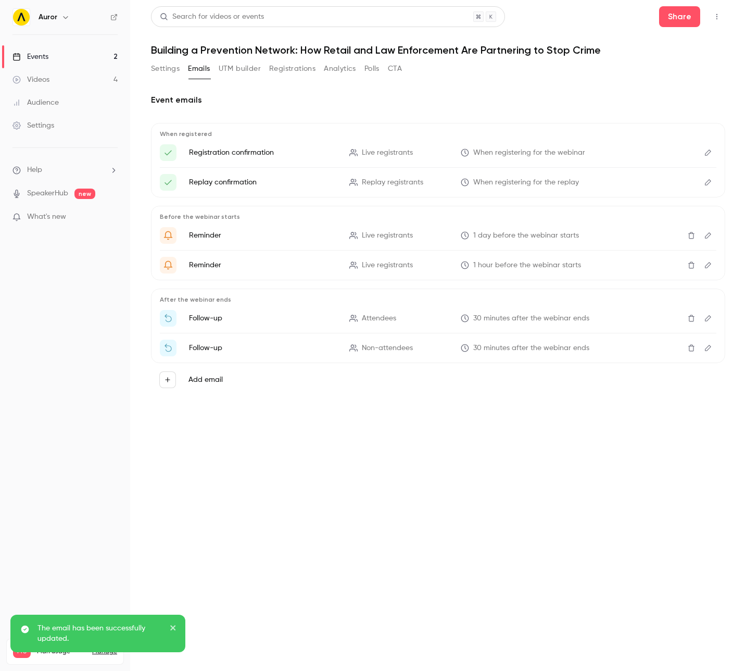
drag, startPoint x: 346, startPoint y: 513, endPoint x: 363, endPoint y: 519, distance: 18.6
click at [346, 513] on main "Search for videos or events Share Building a Prevention Network: How Retail and…" at bounding box center [438, 335] width 616 height 671
click at [66, 59] on link "Events 2" at bounding box center [65, 56] width 130 height 23
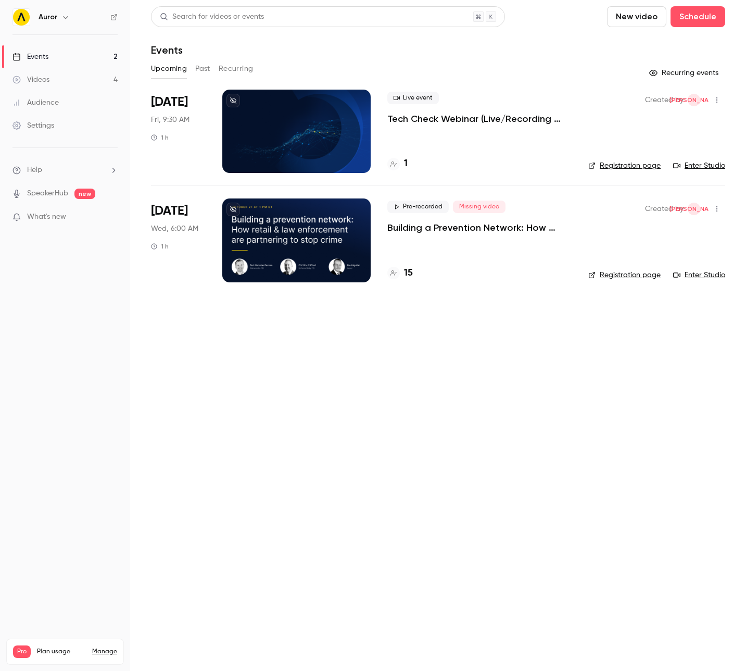
click at [413, 437] on main "Search for videos or events New video Schedule Events Upcoming Past Recurring R…" at bounding box center [438, 335] width 616 height 671
click at [306, 435] on main "Search for videos or events New video Schedule Events Upcoming Past Recurring R…" at bounding box center [438, 335] width 616 height 671
click at [443, 230] on p "Building a Prevention Network: How Retail and Law Enforcement Are Partnering to…" at bounding box center [479, 227] width 184 height 12
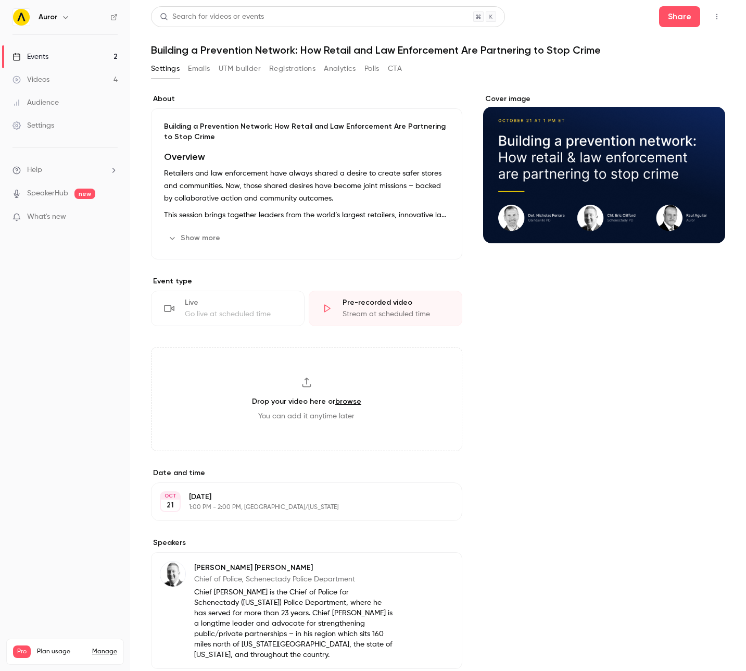
click at [163, 54] on h1 "Building a Prevention Network: How Retail and Law Enforcement Are Partnering to…" at bounding box center [438, 50] width 574 height 12
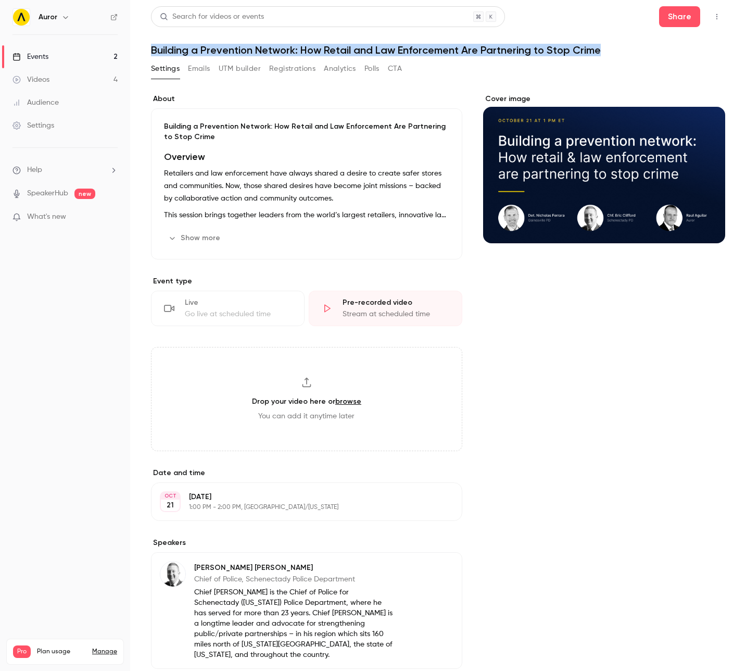
drag, startPoint x: 151, startPoint y: 50, endPoint x: 662, endPoint y: 91, distance: 512.5
click at [619, 47] on h1 "Building a Prevention Network: How Retail and Law Enforcement Are Partnering to…" at bounding box center [438, 50] width 574 height 12
copy h1 "Building a Prevention Network: How Retail and Law Enforcement Are Partnering to…"
click at [200, 235] on button "Show more" at bounding box center [195, 238] width 62 height 17
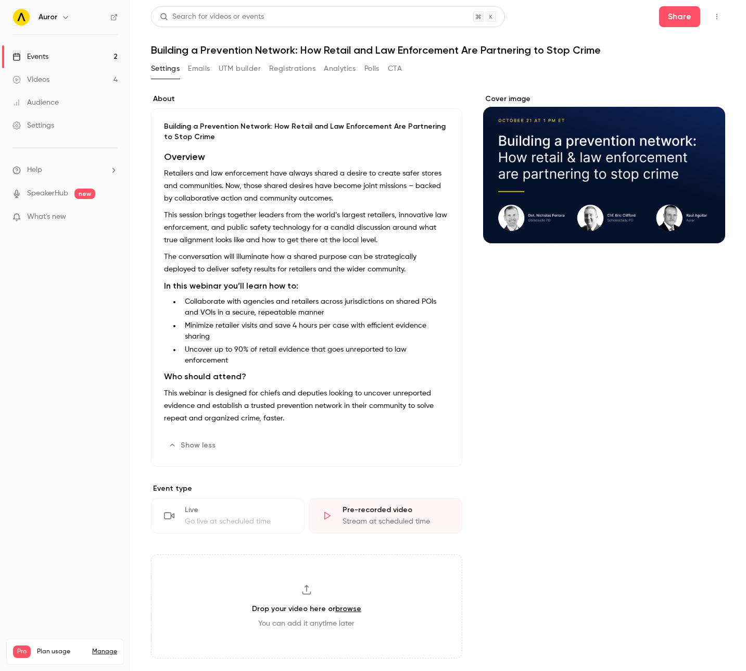
click at [177, 177] on p "Retailers and law enforcement have always shared a desire to create safer store…" at bounding box center [306, 185] width 285 height 37
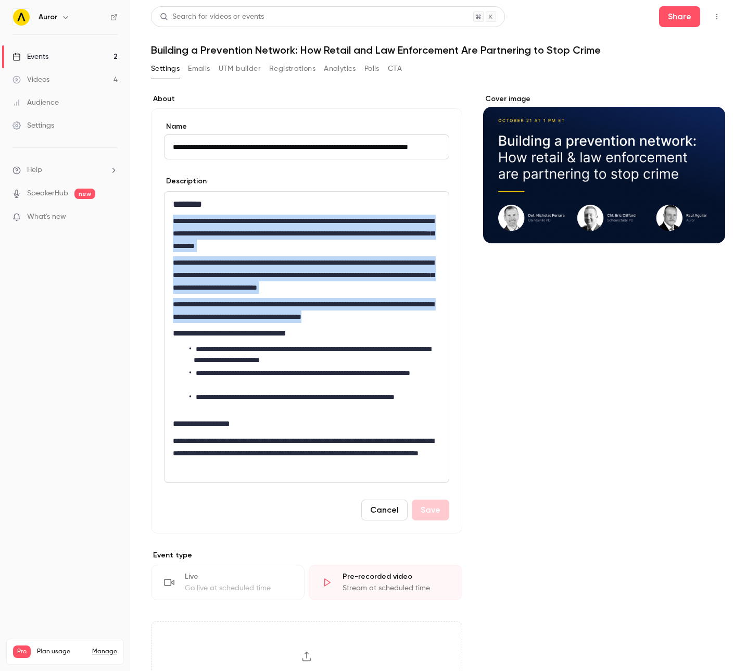
drag, startPoint x: 174, startPoint y: 220, endPoint x: 413, endPoint y: 315, distance: 257.1
click at [413, 315] on div "**********" at bounding box center [307, 337] width 284 height 291
copy div "**********"
click at [222, 379] on li "**********" at bounding box center [315, 379] width 251 height 22
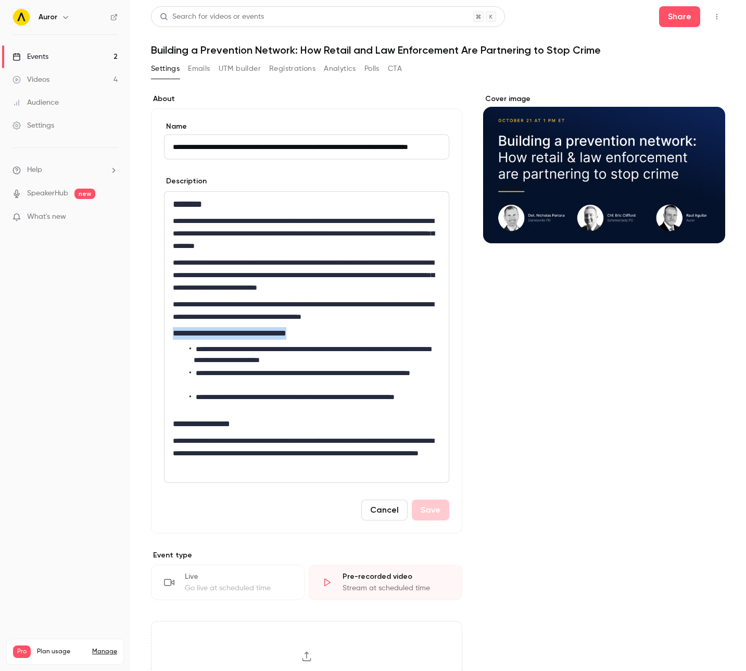
drag, startPoint x: 306, startPoint y: 334, endPoint x: 170, endPoint y: 333, distance: 136.4
click at [170, 333] on div "**********" at bounding box center [307, 337] width 284 height 291
copy h2 "**********"
click at [319, 353] on li "**********" at bounding box center [315, 355] width 251 height 22
click at [296, 333] on h2 "**********" at bounding box center [307, 333] width 268 height 12
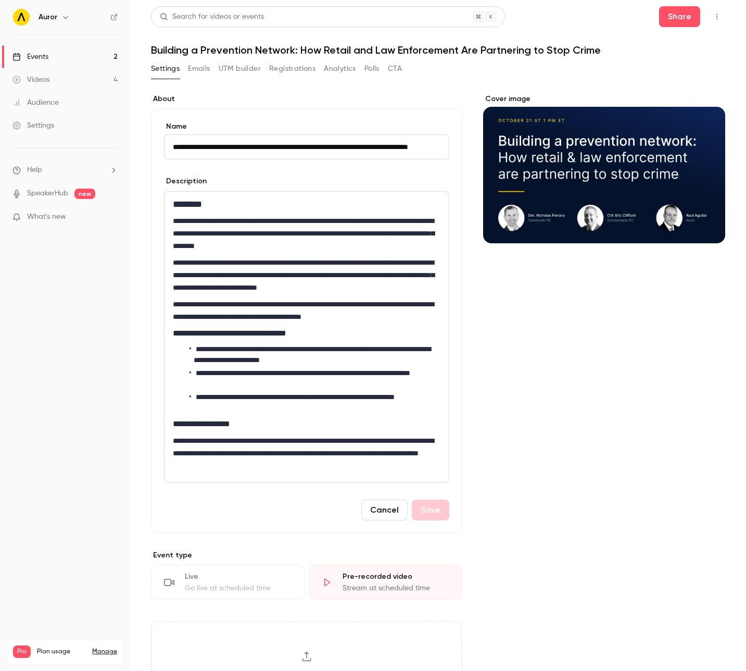
click at [307, 353] on li "**********" at bounding box center [315, 355] width 251 height 22
click at [210, 348] on li "**********" at bounding box center [315, 355] width 251 height 22
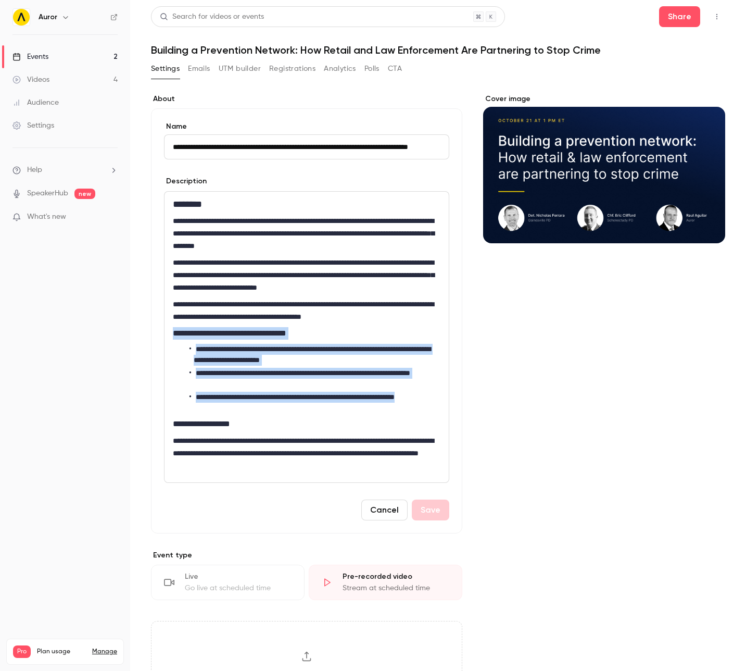
drag, startPoint x: 172, startPoint y: 334, endPoint x: 261, endPoint y: 407, distance: 115.0
click at [261, 406] on div "**********" at bounding box center [307, 337] width 284 height 291
copy div "**********"
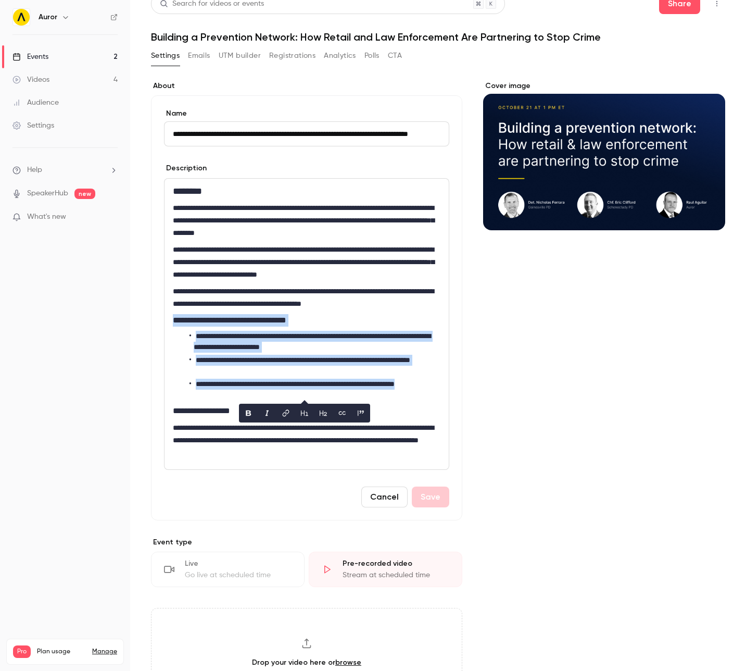
scroll to position [21, 0]
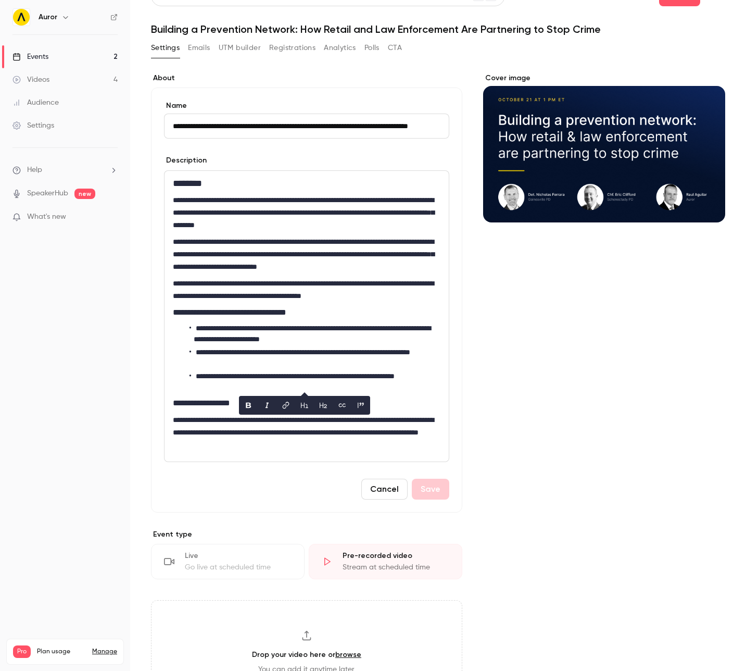
click at [189, 420] on p "**********" at bounding box center [307, 431] width 268 height 37
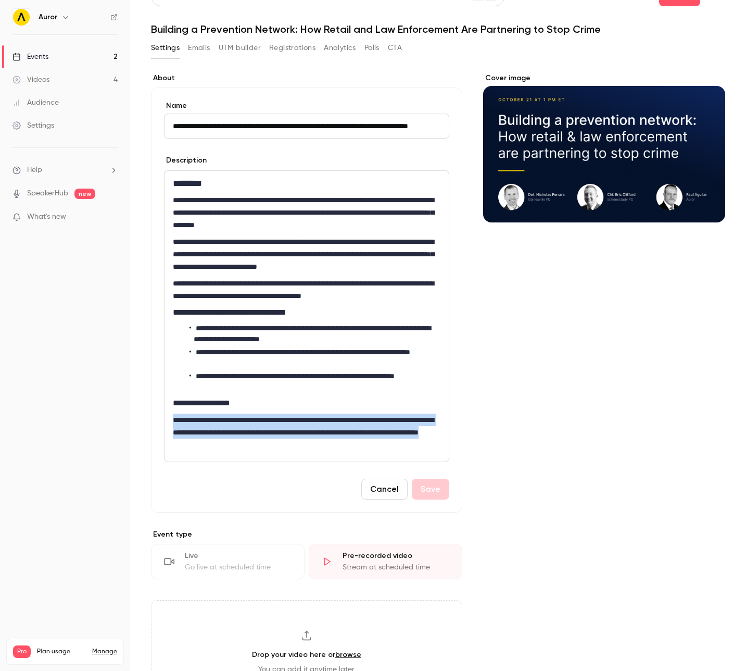
drag, startPoint x: 172, startPoint y: 418, endPoint x: 293, endPoint y: 443, distance: 122.9
click at [294, 443] on p "**********" at bounding box center [307, 431] width 268 height 37
copy p "**********"
click at [583, 458] on div "Cover image" at bounding box center [604, 679] width 242 height 1212
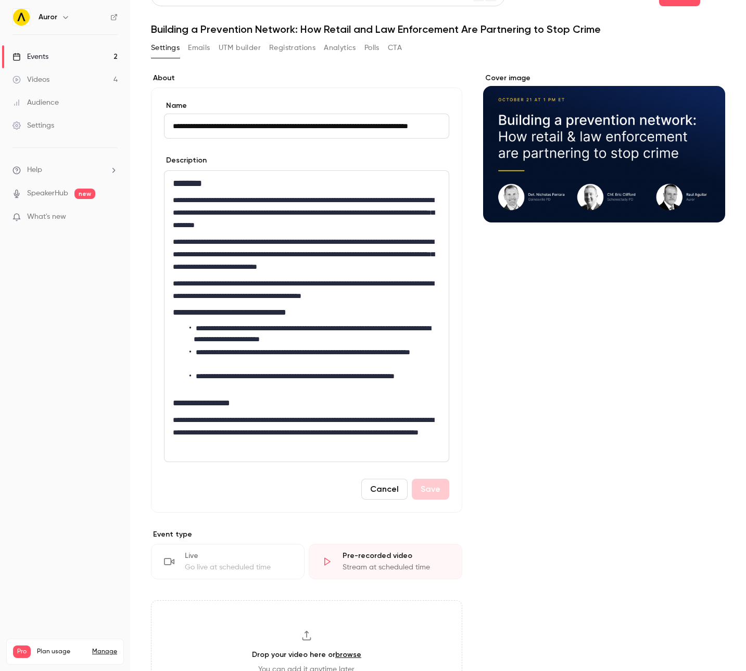
click at [583, 458] on div "Cover image" at bounding box center [604, 679] width 242 height 1212
